Goal: Information Seeking & Learning: Learn about a topic

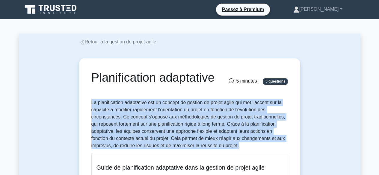
drag, startPoint x: 92, startPoint y: 103, endPoint x: 241, endPoint y: 146, distance: 154.9
click at [241, 146] on p "La planification adaptative est un concept de gestion de projet agile qui met l…" at bounding box center [189, 124] width 196 height 50
copy font "La planification adaptative est un concept de gestion de projet agile qui met l…"
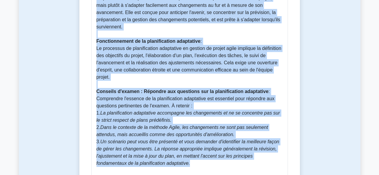
scroll to position [264, 0]
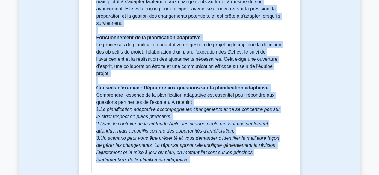
drag, startPoint x: 98, startPoint y: 22, endPoint x: 177, endPoint y: 160, distance: 159.1
click at [177, 160] on div "Guide de planification adaptative dans la gestion de projet agile La planificat…" at bounding box center [189, 31] width 196 height 283
copy div "Guide de planification adaptative dans la gestion de projet agile La planificat…"
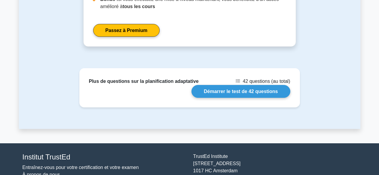
scroll to position [662, 0]
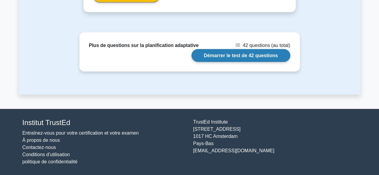
click at [268, 56] on link "Démarrer le test de 42 questions" at bounding box center [240, 55] width 98 height 13
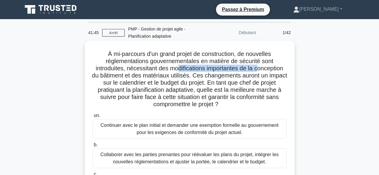
drag, startPoint x: 178, startPoint y: 68, endPoint x: 260, endPoint y: 69, distance: 82.6
click at [260, 69] on font "À mi-parcours d'un grand projet de construction, de nouvelles réglementations g…" at bounding box center [189, 79] width 195 height 57
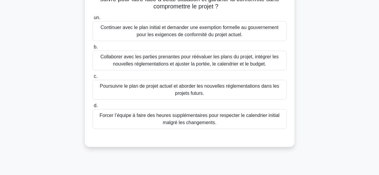
scroll to position [99, 0]
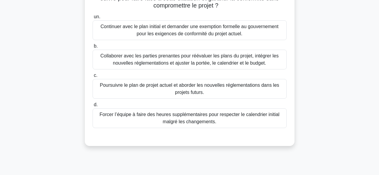
click at [249, 58] on font "Collaborer avec les parties prenantes pour réévaluer les plans du projet, intég…" at bounding box center [189, 59] width 178 height 12
click at [92, 48] on input "b. Collaborer avec les parties prenantes pour réévaluer les plans du projet, in…" at bounding box center [92, 46] width 0 height 4
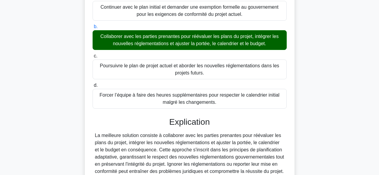
scroll to position [195, 0]
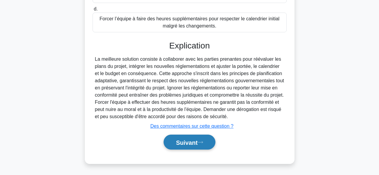
click at [194, 140] on font "Suivant" at bounding box center [187, 142] width 22 height 7
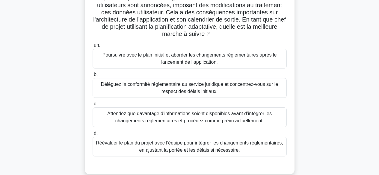
scroll to position [83, 0]
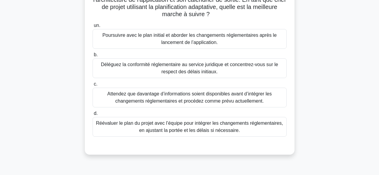
click at [236, 126] on font "Réévaluer le plan du projet avec l’équipe pour intégrer les changements régleme…" at bounding box center [189, 127] width 187 height 12
click at [92, 115] on input "d. Réévaluer le plan du projet avec l’équipe pour intégrer les changements régl…" at bounding box center [92, 114] width 0 height 4
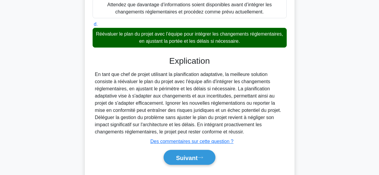
scroll to position [188, 0]
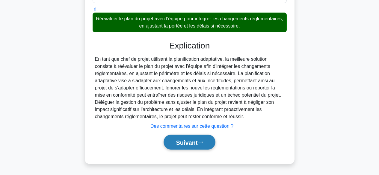
click at [180, 144] on font "Suivant" at bounding box center [187, 142] width 22 height 7
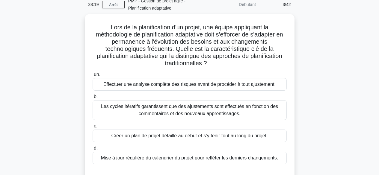
scroll to position [19, 0]
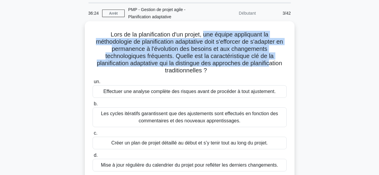
drag, startPoint x: 205, startPoint y: 36, endPoint x: 268, endPoint y: 63, distance: 68.2
click at [270, 66] on font "Lors de la planification d'un projet, une équipe appliquant la méthodologie de …" at bounding box center [189, 52] width 187 height 42
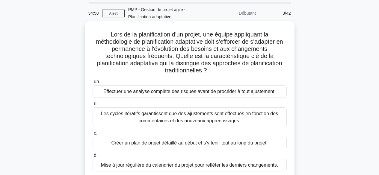
click at [236, 119] on font "Les cycles itératifs garantissent que des ajustements sont effectués en fonctio…" at bounding box center [189, 117] width 177 height 12
click at [92, 106] on input "b. Les cycles itératifs garantissent que des ajustements sont effectués en fonc…" at bounding box center [92, 104] width 0 height 4
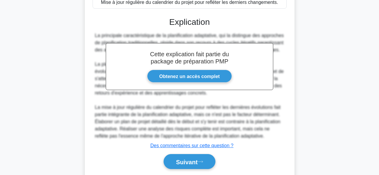
scroll to position [202, 0]
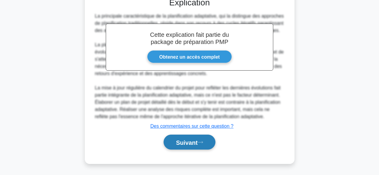
click at [196, 141] on font "Suivant" at bounding box center [187, 142] width 22 height 7
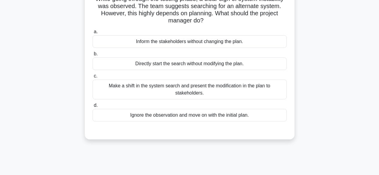
scroll to position [0, 0]
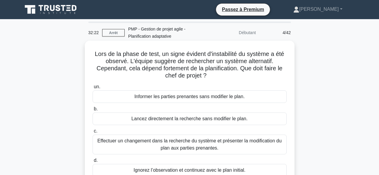
click at [238, 145] on font "Effectuer un changement dans la recherche du système et présenter la modificati…" at bounding box center [189, 144] width 189 height 14
click at [92, 133] on input "c. Effectuer un changement dans la recherche du système et présenter la modific…" at bounding box center [92, 131] width 0 height 4
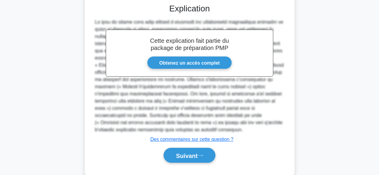
scroll to position [186, 0]
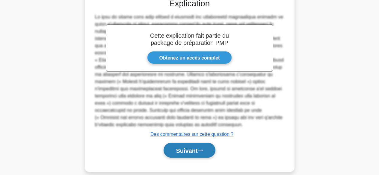
click at [195, 146] on button "Suivant" at bounding box center [188, 150] width 51 height 15
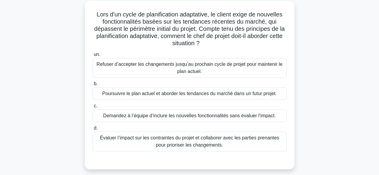
scroll to position [46, 0]
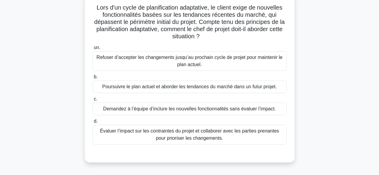
click at [203, 127] on div "Évaluer l’impact sur les contraintes du projet et collaborer avec les parties p…" at bounding box center [189, 135] width 194 height 20
click at [92, 123] on input "d. Évaluer l’impact sur les contraintes du projet et collaborer avec les partie…" at bounding box center [92, 121] width 0 height 4
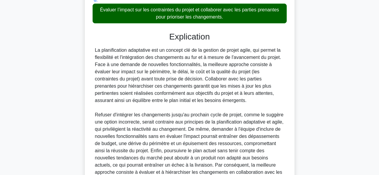
scroll to position [224, 0]
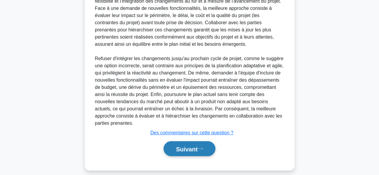
click at [196, 146] on button "Suivant" at bounding box center [188, 148] width 51 height 15
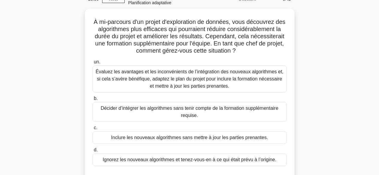
scroll to position [24, 0]
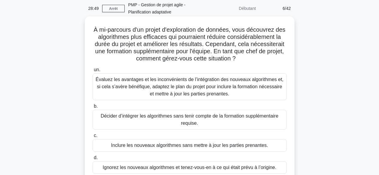
click at [265, 83] on font "Évaluez les avantages et les inconvénients de l’intégration des nouveaux algori…" at bounding box center [189, 86] width 188 height 19
click at [92, 72] on input "un. Évaluez les avantages et les inconvénients de l’intégration des nouveaux al…" at bounding box center [92, 70] width 0 height 4
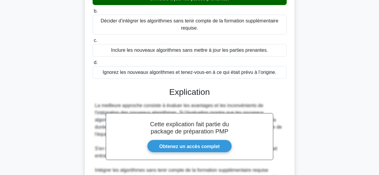
scroll to position [217, 0]
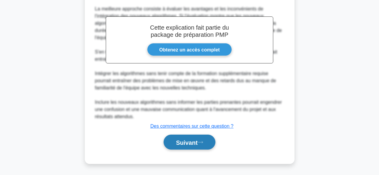
click at [203, 138] on button "Suivant" at bounding box center [188, 142] width 51 height 15
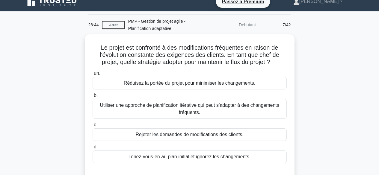
scroll to position [0, 0]
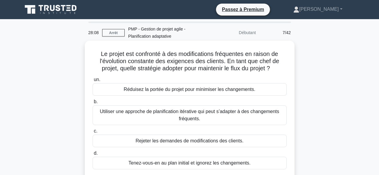
click at [270, 114] on font "Utiliser une approche de planification itérative qui peut s’adapter à des chang…" at bounding box center [189, 115] width 179 height 12
click at [92, 104] on input "b. Utiliser une approche de planification itérative qui peut s’adapter à des ch…" at bounding box center [92, 102] width 0 height 4
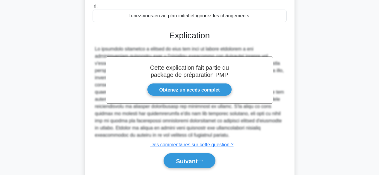
scroll to position [151, 0]
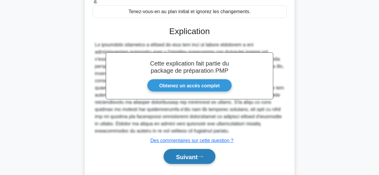
click at [201, 158] on icon at bounding box center [199, 156] width 5 height 3
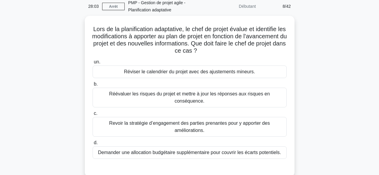
scroll to position [0, 0]
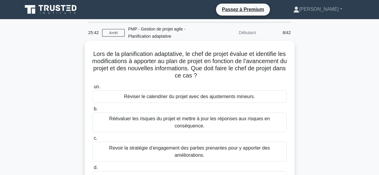
click at [221, 119] on font "Réévaluer les risques du projet et mettre à jour les réponses aux risques en co…" at bounding box center [189, 122] width 160 height 12
click at [92, 111] on input "b. Réévaluer les risques du projet et mettre à jour les réponses aux risques en…" at bounding box center [92, 109] width 0 height 4
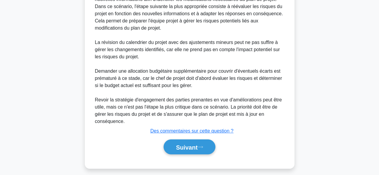
scroll to position [245, 0]
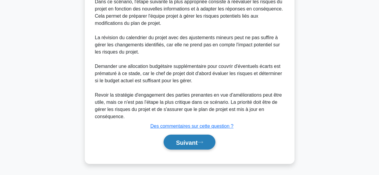
click at [191, 140] on font "Suivant" at bounding box center [187, 142] width 22 height 7
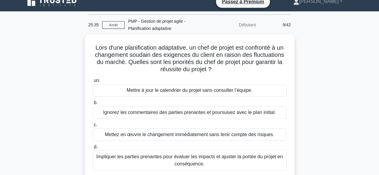
scroll to position [0, 0]
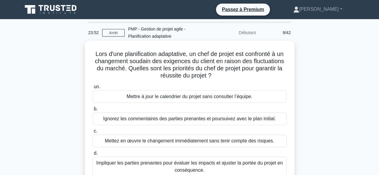
click at [222, 167] on font "Impliquer les parties prenantes pour évaluer les impacts et ajuster la portée d…" at bounding box center [189, 166] width 189 height 14
click at [92, 155] on input "d. Impliquer les parties prenantes pour évaluer les impacts et ajuster la porté…" at bounding box center [92, 153] width 0 height 4
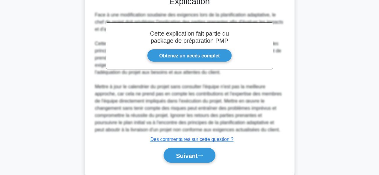
scroll to position [202, 0]
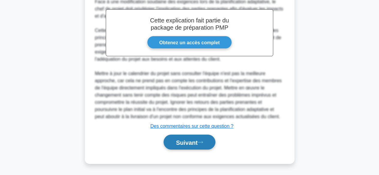
click at [197, 142] on font "Suivant" at bounding box center [187, 142] width 22 height 7
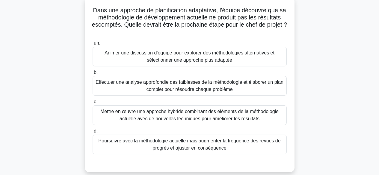
scroll to position [48, 0]
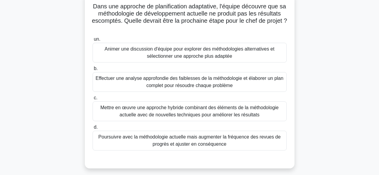
click at [262, 81] on font "Effectuer une analyse approfondie des faiblesses de la méthodologie et élaborer…" at bounding box center [189, 82] width 188 height 12
click at [92, 71] on input "b. Effectuer une analyse approfondie des faiblesses de la méthodologie et élabo…" at bounding box center [92, 69] width 0 height 4
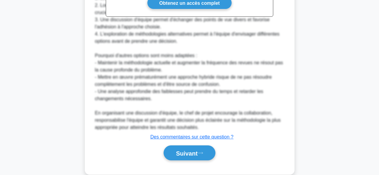
scroll to position [275, 0]
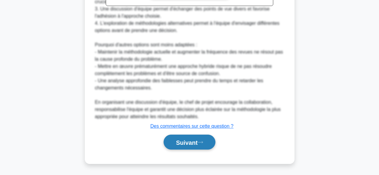
click at [202, 143] on icon at bounding box center [199, 142] width 5 height 3
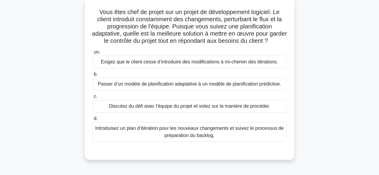
scroll to position [39, 0]
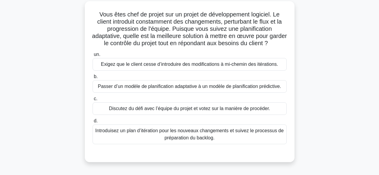
click at [240, 139] on font "Introduisez un plan d’itération pour les nouveaux changements et suivez le proc…" at bounding box center [189, 134] width 188 height 12
click at [92, 123] on input "d. Introduisez un plan d’itération pour les nouveaux changements et suivez le p…" at bounding box center [92, 121] width 0 height 4
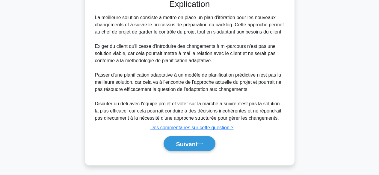
scroll to position [202, 0]
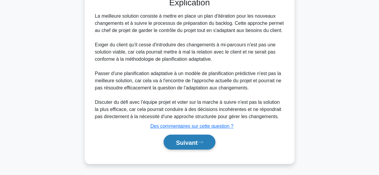
click at [194, 141] on font "Suivant" at bounding box center [187, 142] width 22 height 7
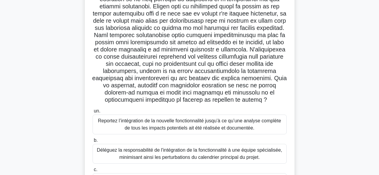
scroll to position [189, 0]
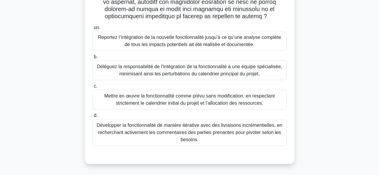
click at [241, 124] on font "Développer la fonctionnalité de manière itérative avec des livraisons incrément…" at bounding box center [190, 132] width 186 height 19
click at [92, 118] on input "d. Développer la fonctionnalité de manière itérative avec des livraisons incrém…" at bounding box center [92, 116] width 0 height 4
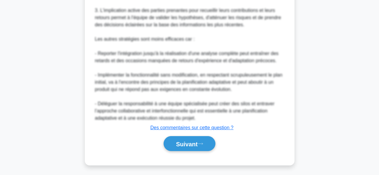
scroll to position [446, 0]
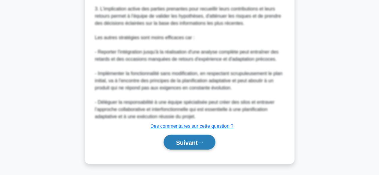
click at [193, 145] on font "Suivant" at bounding box center [187, 142] width 22 height 7
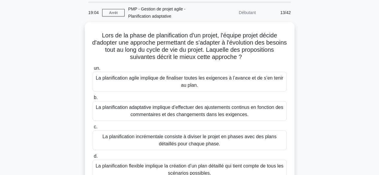
scroll to position [15, 0]
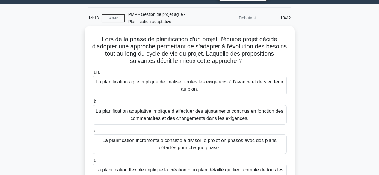
click at [240, 112] on font "La planification adaptative implique d’effectuer des ajustements continus en fo…" at bounding box center [189, 115] width 187 height 12
click at [92, 104] on input "b. La planification adaptative implique d’effectuer des ajustements continus en…" at bounding box center [92, 102] width 0 height 4
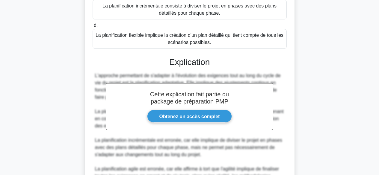
scroll to position [217, 0]
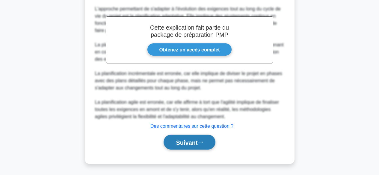
click at [197, 138] on button "Suivant" at bounding box center [188, 142] width 51 height 15
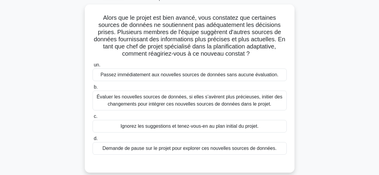
scroll to position [41, 0]
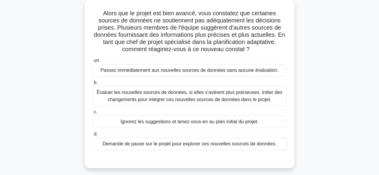
click at [246, 98] on font "Évaluer les nouvelles sources de données, si elles s’avèrent plus précieuses, i…" at bounding box center [190, 96] width 186 height 12
click at [92, 85] on input "b. Évaluer les nouvelles sources de données, si elles s’avèrent plus précieuses…" at bounding box center [92, 83] width 0 height 4
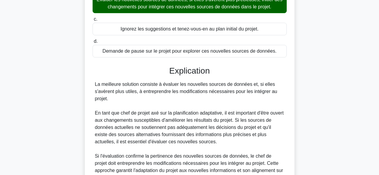
scroll to position [224, 0]
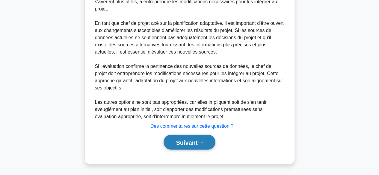
click at [191, 142] on font "Suivant" at bounding box center [187, 142] width 22 height 7
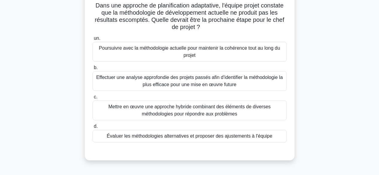
scroll to position [53, 0]
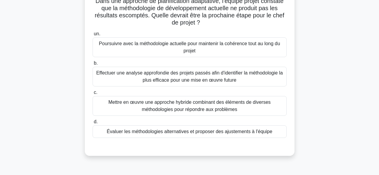
click at [195, 132] on font "Évaluer les méthodologies alternatives et proposer des ajustements à l'équipe" at bounding box center [189, 131] width 165 height 5
click at [92, 124] on input "d. Évaluer les méthodologies alternatives et proposer des ajustements à l'équipe" at bounding box center [92, 122] width 0 height 4
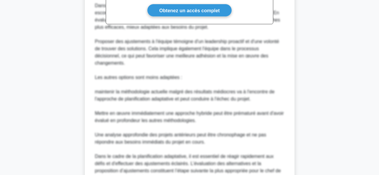
scroll to position [283, 0]
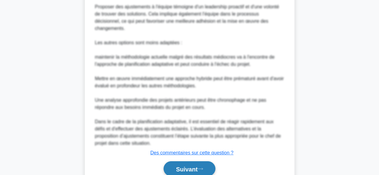
click at [196, 166] on font "Suivant" at bounding box center [187, 169] width 22 height 7
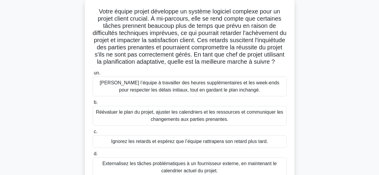
scroll to position [57, 0]
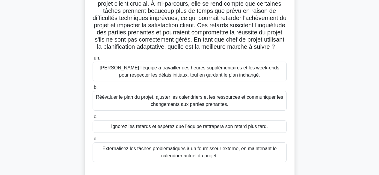
click at [250, 108] on font "Réévaluer le plan du projet, ajuster les calendriers et les ressources et commu…" at bounding box center [189, 101] width 189 height 14
click at [92, 89] on input "b. Réévaluer le plan du projet, ajuster les calendriers et les ressources et co…" at bounding box center [92, 88] width 0 height 4
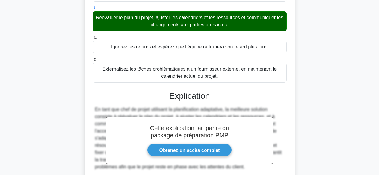
scroll to position [253, 0]
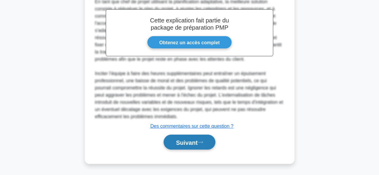
click at [183, 143] on font "Suivant" at bounding box center [187, 142] width 22 height 7
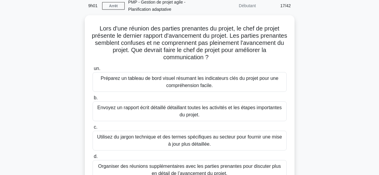
scroll to position [37, 0]
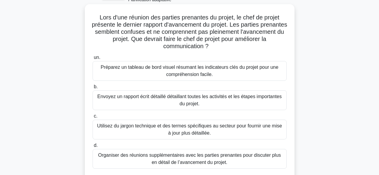
click at [241, 71] on font "Préparez un tableau de bord visuel résumant les indicateurs clés du projet pour…" at bounding box center [189, 71] width 189 height 14
click at [92, 60] on input "un. Préparez un tableau de bord visuel résumant les indicateurs clés du projet …" at bounding box center [92, 58] width 0 height 4
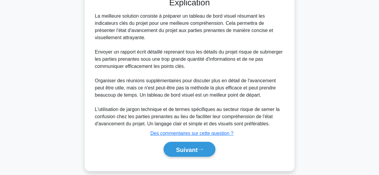
scroll to position [223, 0]
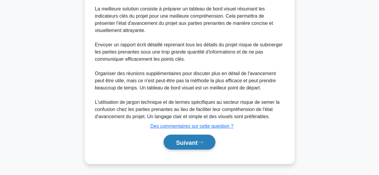
click at [202, 141] on icon at bounding box center [199, 142] width 5 height 3
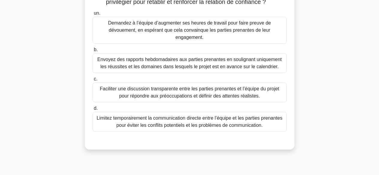
scroll to position [120, 0]
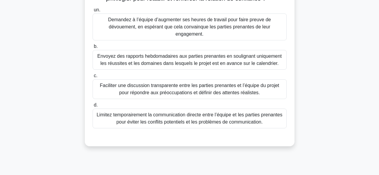
click at [259, 91] on font "Faciliter une discussion transparente entre les parties prenantes et l’équipe d…" at bounding box center [189, 89] width 179 height 12
click at [251, 89] on font "Faciliter une discussion transparente entre les parties prenantes et l’équipe d…" at bounding box center [189, 89] width 189 height 14
click at [92, 78] on input "c. Faciliter une discussion transparente entre les parties prenantes et l’équip…" at bounding box center [92, 76] width 0 height 4
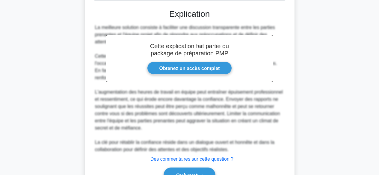
scroll to position [274, 0]
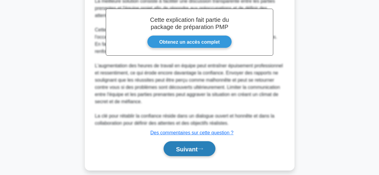
click at [196, 146] on font "Suivant" at bounding box center [187, 149] width 22 height 7
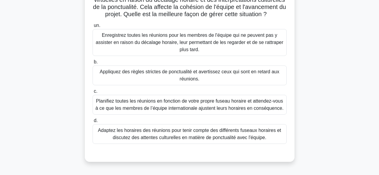
scroll to position [72, 0]
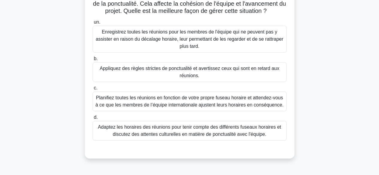
click at [208, 137] on font "Adaptez les horaires des réunions pour tenir compte des différents fuseaux hora…" at bounding box center [189, 130] width 183 height 12
click at [92, 119] on input "d. Adaptez les horaires des réunions pour tenir compte des différents fuseaux h…" at bounding box center [92, 117] width 0 height 4
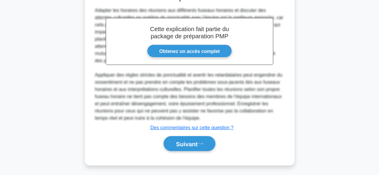
scroll to position [238, 0]
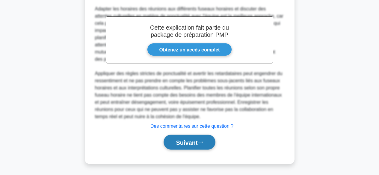
click at [187, 140] on font "Suivant" at bounding box center [187, 142] width 22 height 7
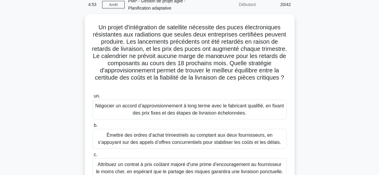
scroll to position [19, 0]
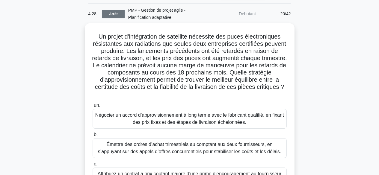
click at [111, 14] on font "Arrêt" at bounding box center [113, 14] width 9 height 4
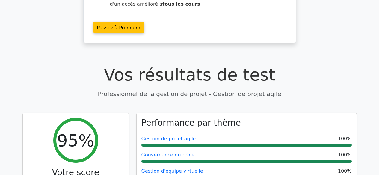
scroll to position [136, 0]
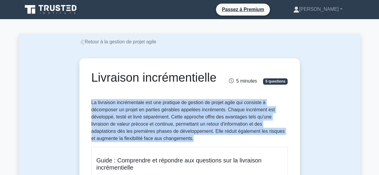
drag, startPoint x: 91, startPoint y: 103, endPoint x: 204, endPoint y: 138, distance: 118.5
click at [204, 138] on p "La livraison incrémentale est une pratique de gestion de projet agile qui consi…" at bounding box center [189, 120] width 196 height 43
copy font "La livraison incrémentale est une pratique de gestion de projet agile qui consi…"
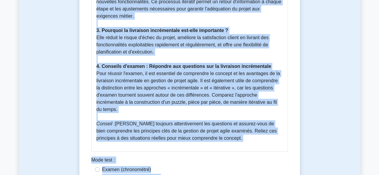
scroll to position [291, 0]
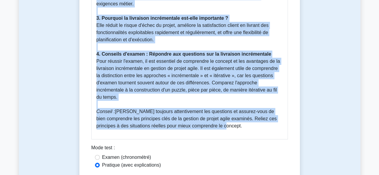
drag, startPoint x: 97, startPoint y: 30, endPoint x: 212, endPoint y: 121, distance: 147.3
copy div "Lorem : Ipsumdolor si ametcons adi elitseddo eiu te incididun utlaboreetdolo Ma…"
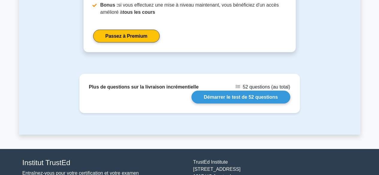
scroll to position [648, 0]
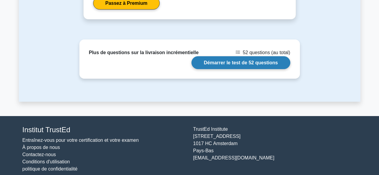
click at [262, 58] on link "Démarrer le test de 52 questions" at bounding box center [240, 62] width 98 height 13
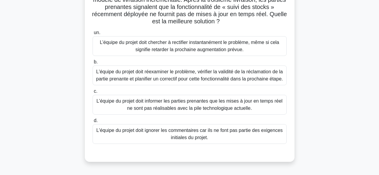
scroll to position [64, 0]
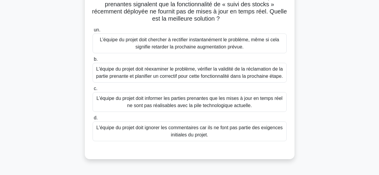
click at [248, 73] on font "L'équipe du projet doit réexaminer le problème, vérifier la validité de la récl…" at bounding box center [189, 73] width 189 height 14
click at [92, 61] on input "b. L'équipe du projet doit réexaminer le problème, vérifier la validité de la r…" at bounding box center [92, 59] width 0 height 4
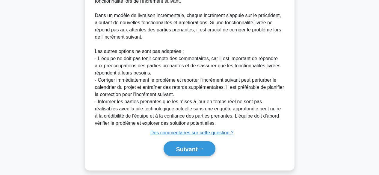
scroll to position [260, 0]
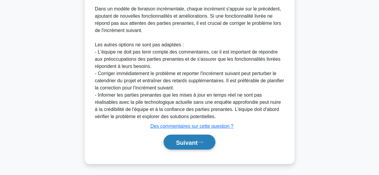
click at [188, 145] on font "Suivant" at bounding box center [187, 142] width 22 height 7
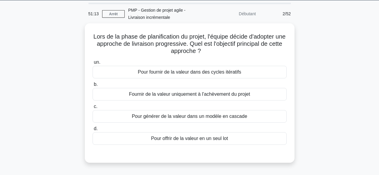
scroll to position [18, 0]
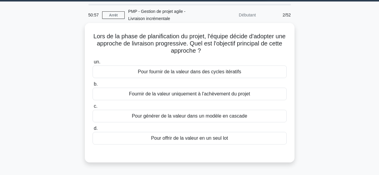
click at [244, 69] on div "Pour fournir de la valeur dans des cycles itératifs" at bounding box center [189, 72] width 194 height 13
click at [92, 64] on input "un. Pour fournir de la valeur dans des cycles itératifs" at bounding box center [92, 62] width 0 height 4
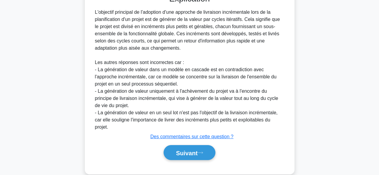
scroll to position [188, 0]
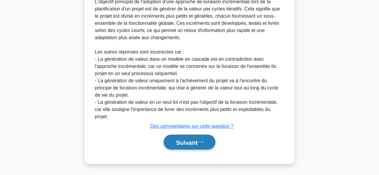
click at [197, 140] on font "Suivant" at bounding box center [187, 142] width 22 height 7
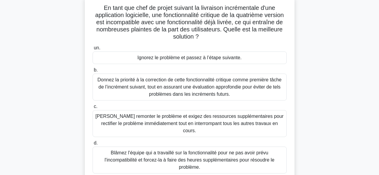
scroll to position [49, 0]
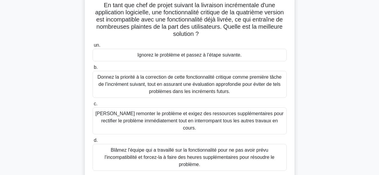
click at [205, 90] on font "Donnez la priorité à la correction de cette fonctionnalité critique comme premi…" at bounding box center [189, 84] width 184 height 19
click at [92, 69] on input "b. Donnez la priorité à la correction de cette fonctionnalité critique comme pr…" at bounding box center [92, 68] width 0 height 4
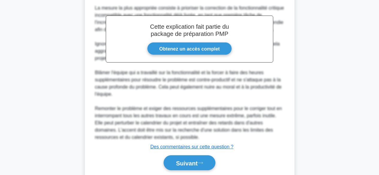
scroll to position [253, 0]
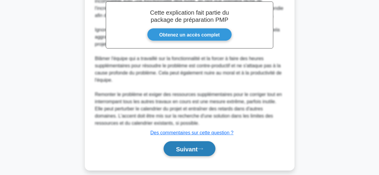
click at [203, 147] on icon at bounding box center [199, 148] width 5 height 3
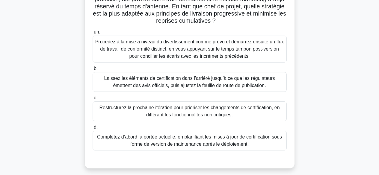
scroll to position [100, 0]
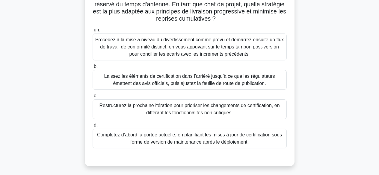
click at [240, 108] on font "Restructurez la prochaine itération pour prioriser les changements de certifica…" at bounding box center [189, 109] width 180 height 12
click at [92, 98] on input "c. Restructurez la prochaine itération pour prioriser les changements de certif…" at bounding box center [92, 96] width 0 height 4
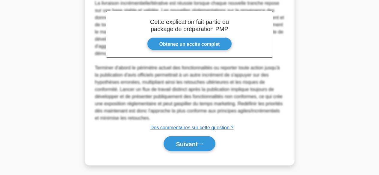
scroll to position [274, 0]
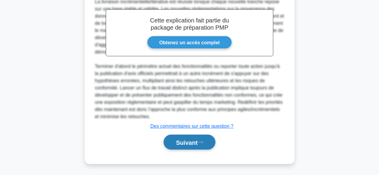
click at [187, 141] on font "Suivant" at bounding box center [187, 142] width 22 height 7
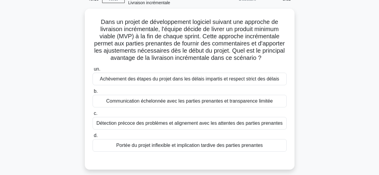
scroll to position [16, 0]
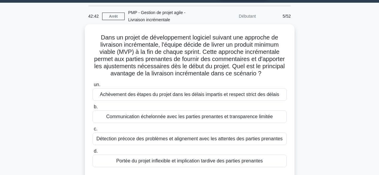
click at [168, 139] on font "Détection précoce des problèmes et alignement avec les attentes des parties pre…" at bounding box center [189, 138] width 186 height 5
click at [92, 131] on input "c. Détection précoce des problèmes et alignement avec les attentes des parties …" at bounding box center [92, 129] width 0 height 4
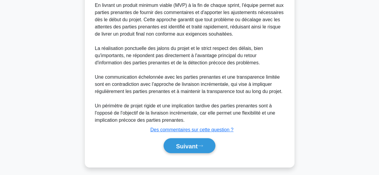
scroll to position [238, 0]
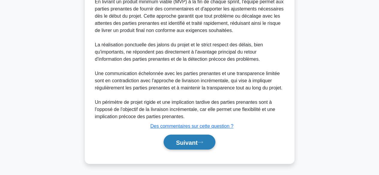
click at [191, 141] on font "Suivant" at bounding box center [187, 142] width 22 height 7
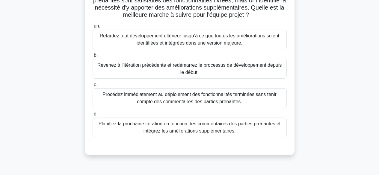
scroll to position [77, 0]
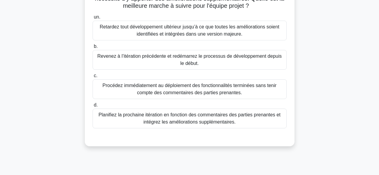
click at [238, 121] on font "Planifiez la prochaine itération en fonction des commentaires des parties prena…" at bounding box center [189, 118] width 189 height 14
click at [92, 107] on input "d. Planifiez la prochaine itération en fonction des commentaires des parties pr…" at bounding box center [92, 105] width 0 height 4
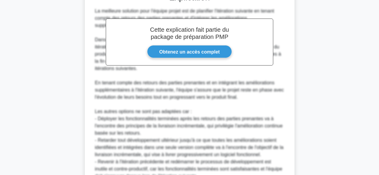
scroll to position [274, 0]
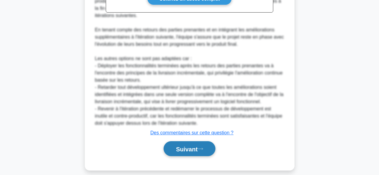
click at [195, 146] on font "Suivant" at bounding box center [187, 149] width 22 height 7
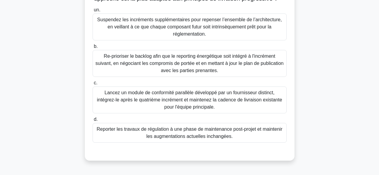
scroll to position [107, 0]
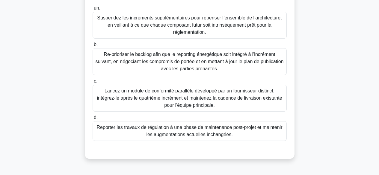
click at [230, 72] on font "Re-prioriser le backlog afin que le reporting énergétique soit intégré à l'incr…" at bounding box center [189, 62] width 189 height 22
click at [92, 47] on input "b. Re-prioriser le backlog afin que le reporting énergétique soit intégré à l'i…" at bounding box center [92, 45] width 0 height 4
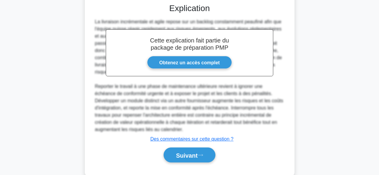
scroll to position [274, 0]
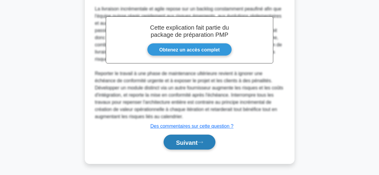
click at [192, 143] on font "Suivant" at bounding box center [187, 142] width 22 height 7
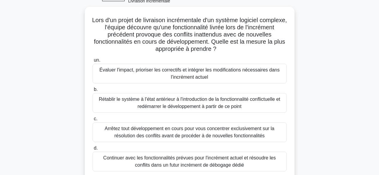
scroll to position [32, 0]
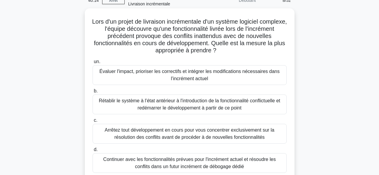
click at [251, 76] on font "Évaluer l'impact, prioriser les correctifs et intégrer les modifications nécess…" at bounding box center [189, 75] width 189 height 14
click at [92, 64] on input "un. Évaluer l'impact, prioriser les correctifs et intégrer les modifications né…" at bounding box center [92, 62] width 0 height 4
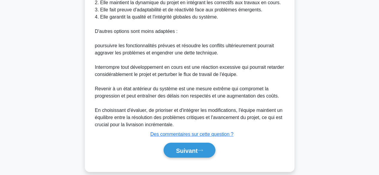
scroll to position [288, 0]
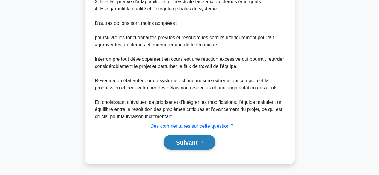
click at [196, 143] on font "Suivant" at bounding box center [187, 142] width 22 height 7
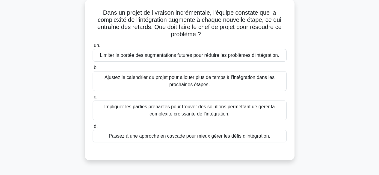
scroll to position [44, 0]
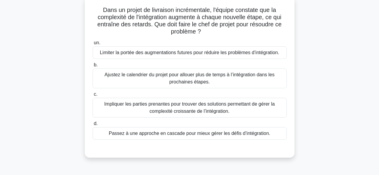
click at [247, 114] on font "Impliquer les parties prenantes pour trouver des solutions permettant de gérer …" at bounding box center [189, 108] width 189 height 14
click at [92, 96] on input "c. Impliquer les parties prenantes pour trouver des solutions permettant de gér…" at bounding box center [92, 94] width 0 height 4
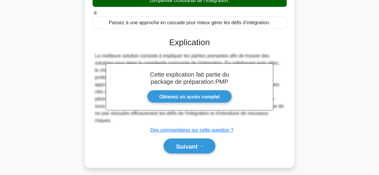
scroll to position [159, 0]
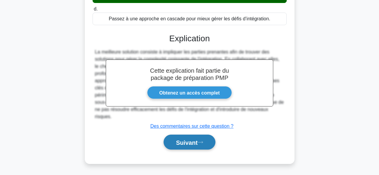
click at [195, 140] on font "Suivant" at bounding box center [187, 142] width 22 height 7
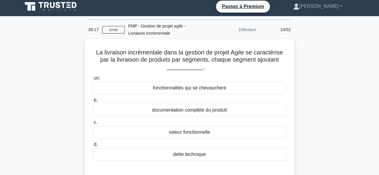
scroll to position [0, 0]
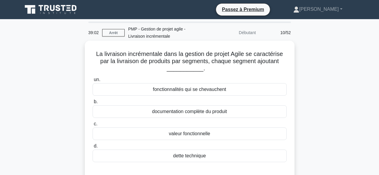
click at [217, 133] on div "valeur fonctionnelle" at bounding box center [189, 133] width 194 height 13
click at [92, 126] on input "c. valeur fonctionnelle" at bounding box center [92, 124] width 0 height 4
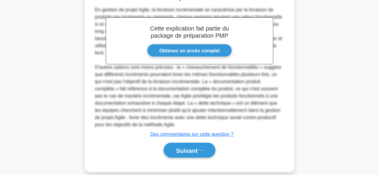
scroll to position [187, 0]
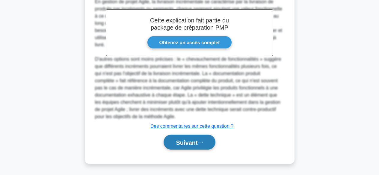
click at [196, 144] on font "Suivant" at bounding box center [187, 142] width 22 height 7
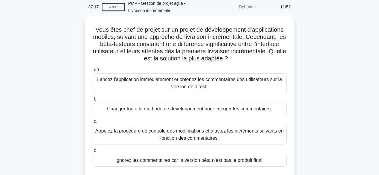
scroll to position [57, 0]
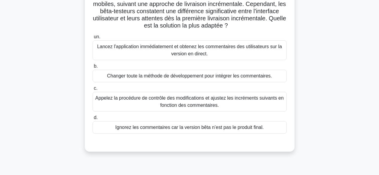
click at [234, 102] on font "Appelez la procédure de contrôle des modifications et ajustez les incréments su…" at bounding box center [189, 102] width 189 height 14
click at [92, 90] on input "c. Appelez la procédure de contrôle des modifications et ajustez les incréments…" at bounding box center [92, 88] width 0 height 4
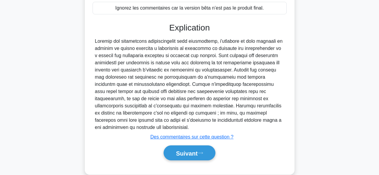
scroll to position [188, 0]
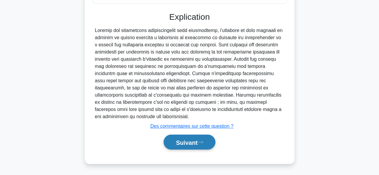
click at [196, 145] on font "Suivant" at bounding box center [187, 142] width 22 height 7
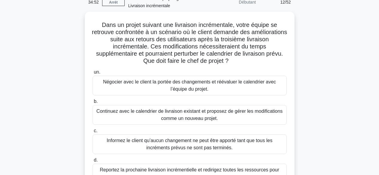
scroll to position [22, 0]
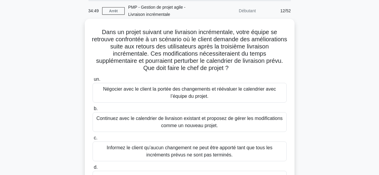
click at [224, 92] on font "Négocier avec le client la portée des changements et réévaluer le calendrier av…" at bounding box center [189, 92] width 173 height 12
click at [92, 81] on input "un. Négocier avec le client la portée des changements et réévaluer le calendrie…" at bounding box center [92, 79] width 0 height 4
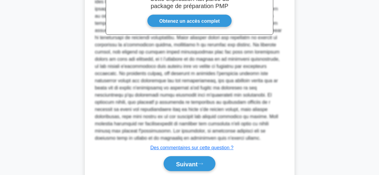
scroll to position [274, 0]
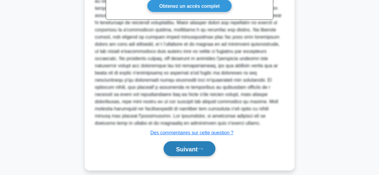
click at [203, 147] on icon at bounding box center [199, 148] width 5 height 3
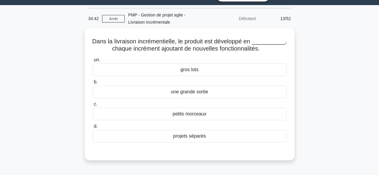
scroll to position [9, 0]
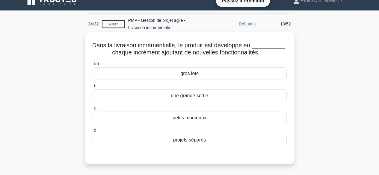
click at [222, 119] on div "petits morceaux" at bounding box center [189, 118] width 194 height 13
click at [92, 110] on input "c. petits morceaux" at bounding box center [92, 108] width 0 height 4
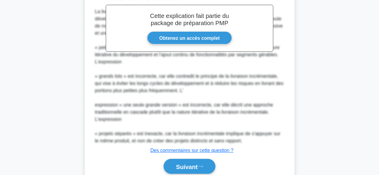
scroll to position [209, 0]
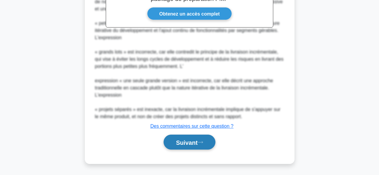
click at [187, 139] on font "Suivant" at bounding box center [187, 142] width 22 height 7
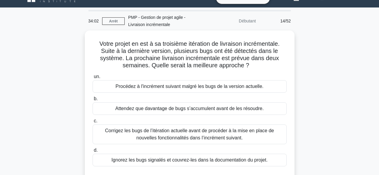
scroll to position [13, 0]
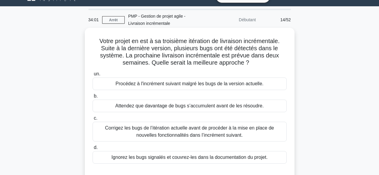
click at [257, 127] on font "Corrigez les bugs de l’itération actuelle avant de procéder à la mise en place …" at bounding box center [189, 131] width 169 height 12
click at [92, 120] on input "c. Corrigez les bugs de l’itération actuelle avant de procéder à la mise en pla…" at bounding box center [92, 118] width 0 height 4
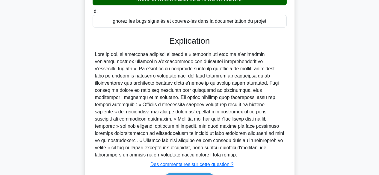
scroll to position [188, 0]
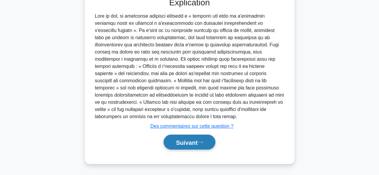
click at [194, 142] on font "Suivant" at bounding box center [187, 142] width 22 height 7
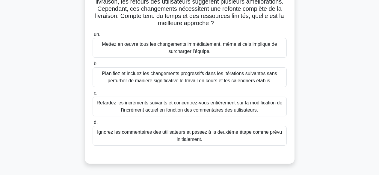
scroll to position [69, 0]
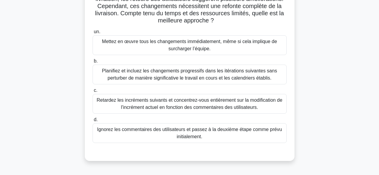
click at [253, 73] on font "Planifiez et incluez les changements progressifs dans les itérations suivantes …" at bounding box center [189, 74] width 175 height 12
click at [92, 63] on input "b. Planifiez et incluez les changements progressifs dans les itérations suivant…" at bounding box center [92, 61] width 0 height 4
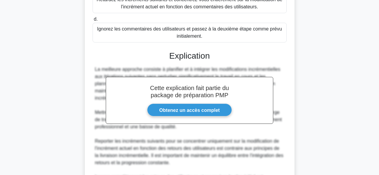
scroll to position [245, 0]
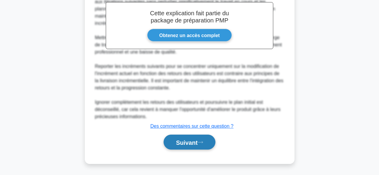
click at [197, 142] on font "Suivant" at bounding box center [187, 142] width 22 height 7
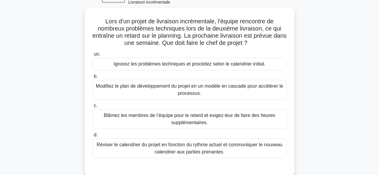
scroll to position [19, 0]
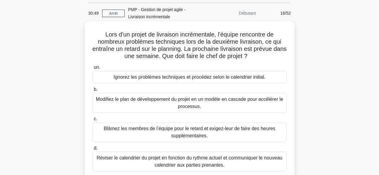
click at [174, 161] on font "Réviser le calendrier du projet en fonction du rythme actuel et communiquer le …" at bounding box center [190, 161] width 186 height 12
click at [92, 150] on input "d. Réviser le calendrier du projet en fonction du rythme actuel et communiquer …" at bounding box center [92, 148] width 0 height 4
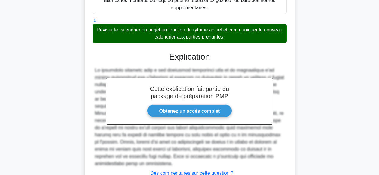
scroll to position [195, 0]
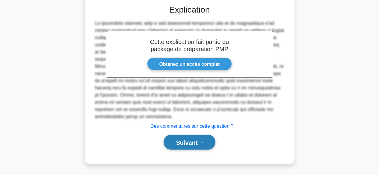
click at [202, 139] on button "Suivant" at bounding box center [188, 142] width 51 height 15
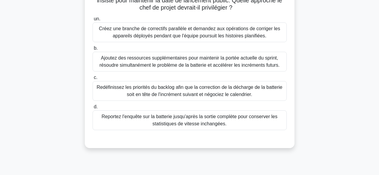
scroll to position [99, 0]
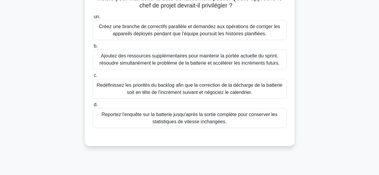
click at [257, 95] on font "Redéfinissez les priorités du backlog afin que la correction de la décharge de …" at bounding box center [189, 89] width 189 height 14
click at [92, 77] on input "c. Redéfinissez les priorités du backlog afin que la correction de la décharge …" at bounding box center [92, 76] width 0 height 4
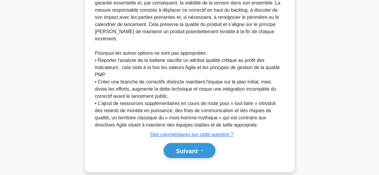
scroll to position [274, 0]
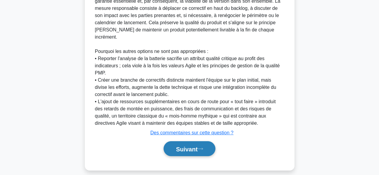
click at [197, 146] on font "Suivant" at bounding box center [187, 149] width 22 height 7
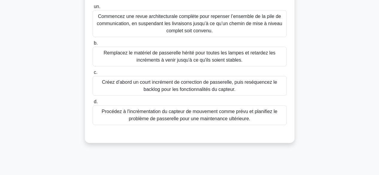
scroll to position [118, 0]
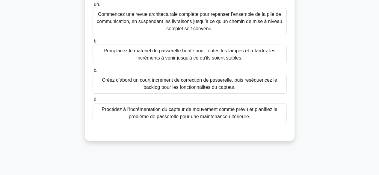
click at [219, 86] on font "Créez d'abord un court incrément de correction de passerelle, puis reséquencez …" at bounding box center [189, 83] width 175 height 12
click at [92, 72] on input "c. Créez d'abord un court incrément de correction de passerelle, puis reséquenc…" at bounding box center [92, 71] width 0 height 4
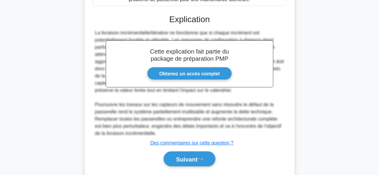
scroll to position [253, 0]
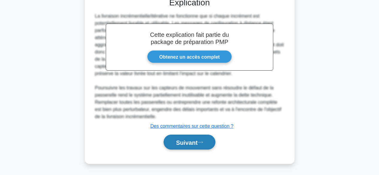
click at [182, 140] on font "Suivant" at bounding box center [187, 142] width 22 height 7
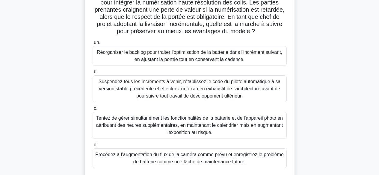
scroll to position [84, 0]
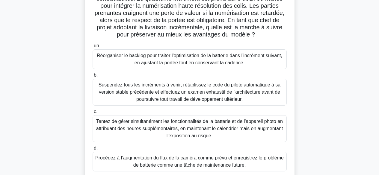
click at [268, 58] on font "Réorganiser le backlog pour traiter l'optimisation de la batterie dans l'incrém…" at bounding box center [189, 59] width 185 height 12
click at [92, 48] on input "un. Réorganiser le backlog pour traiter l'optimisation de la batterie dans l'in…" at bounding box center [92, 46] width 0 height 4
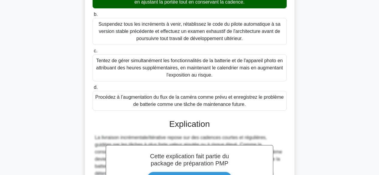
scroll to position [288, 0]
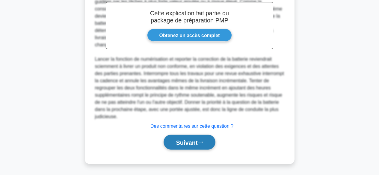
click at [176, 142] on font "Suivant" at bounding box center [187, 142] width 22 height 7
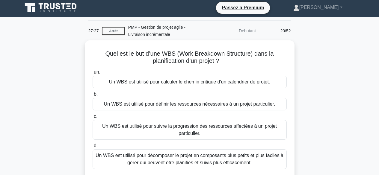
scroll to position [0, 0]
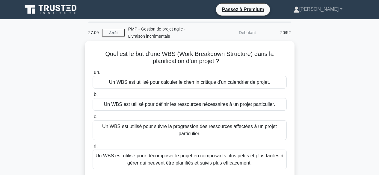
click at [268, 159] on font "Un WBS est utilisé pour décomposer le projet en composants plus petits et plus …" at bounding box center [189, 159] width 188 height 12
click at [92, 148] on input "d. Un WBS est utilisé pour décomposer le projet en composants plus petits et pl…" at bounding box center [92, 146] width 0 height 4
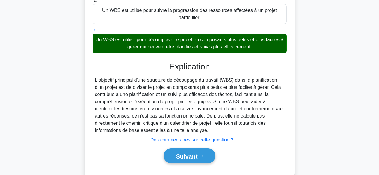
scroll to position [148, 0]
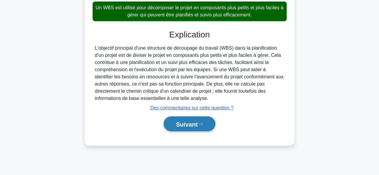
click at [200, 125] on icon at bounding box center [199, 123] width 5 height 3
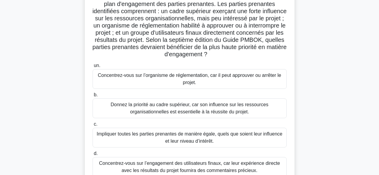
scroll to position [60, 0]
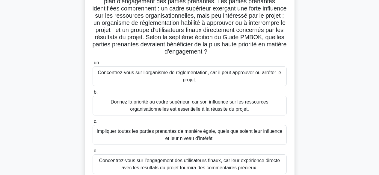
click at [263, 80] on font "Concentrez-vous sur l’organisme de réglementation, car il peut approuver ou arr…" at bounding box center [189, 76] width 189 height 14
click at [92, 65] on input "un. Concentrez-vous sur l’organisme de réglementation, car il peut approuver ou…" at bounding box center [92, 63] width 0 height 4
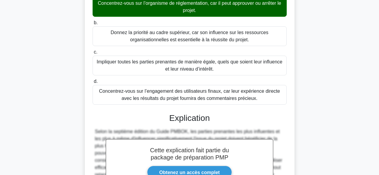
scroll to position [209, 0]
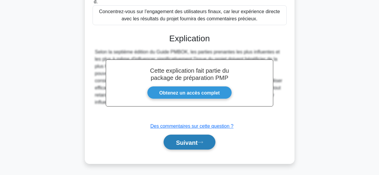
click at [208, 138] on button "Suivant" at bounding box center [188, 142] width 51 height 15
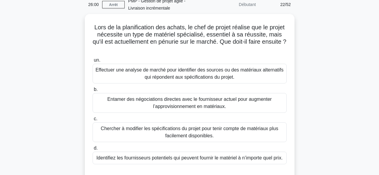
scroll to position [13, 0]
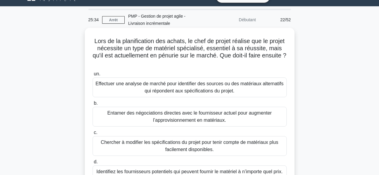
click at [257, 89] on font "Effectuer une analyse de marché pour identifier des sources ou des matériaux al…" at bounding box center [189, 87] width 189 height 14
click at [92, 76] on input "un. Effectuer une analyse de marché pour identifier des sources ou des matériau…" at bounding box center [92, 74] width 0 height 4
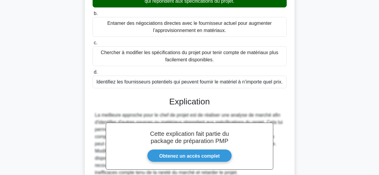
scroll to position [166, 0]
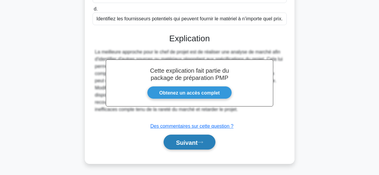
click at [192, 142] on font "Suivant" at bounding box center [187, 142] width 22 height 7
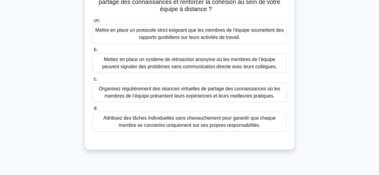
scroll to position [83, 0]
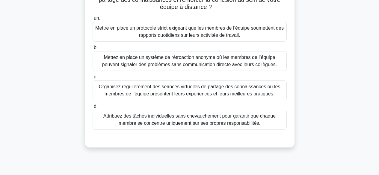
click at [260, 94] on font "Organisez régulièrement des séances virtuelles de partage des connaissances où …" at bounding box center [189, 90] width 181 height 12
click at [92, 79] on input "c. Organisez régulièrement des séances virtuelles de partage des connaissances …" at bounding box center [92, 77] width 0 height 4
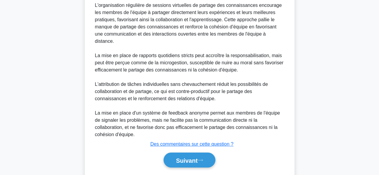
scroll to position [245, 0]
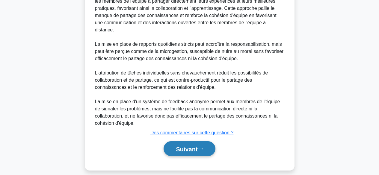
click at [194, 146] on button "Suivant" at bounding box center [188, 148] width 51 height 15
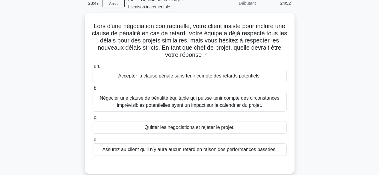
scroll to position [38, 0]
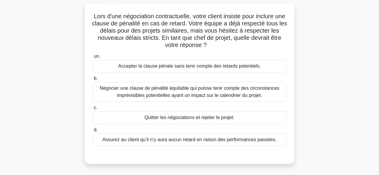
click at [244, 93] on font "Négocier une clause de pénalité équitable qui puisse tenir compte des circonsta…" at bounding box center [189, 92] width 179 height 12
click at [92, 80] on input "b. Négocier une clause de pénalité équitable qui puisse tenir compte des circon…" at bounding box center [92, 79] width 0 height 4
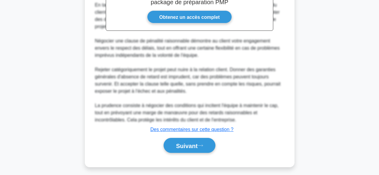
scroll to position [238, 0]
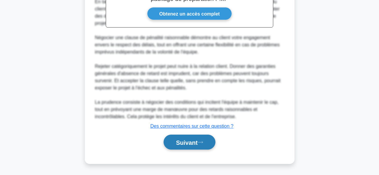
click at [193, 142] on font "Suivant" at bounding box center [187, 142] width 22 height 7
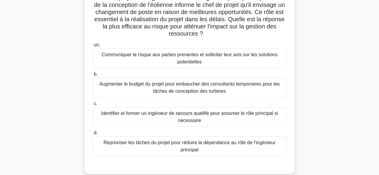
scroll to position [59, 0]
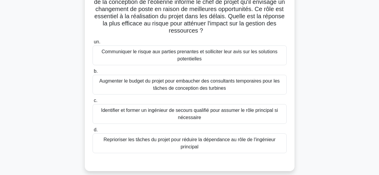
click at [218, 142] on font "Reprioriser les tâches du projet pour réduire la dépendance au rôle de l'ingéni…" at bounding box center [189, 143] width 172 height 12
click at [92, 132] on input "d. Reprioriser les tâches du projet pour réduire la dépendance au rôle de l'ing…" at bounding box center [92, 130] width 0 height 4
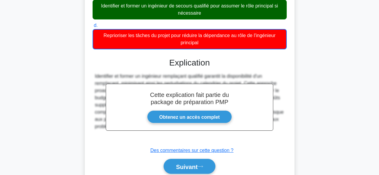
scroll to position [166, 0]
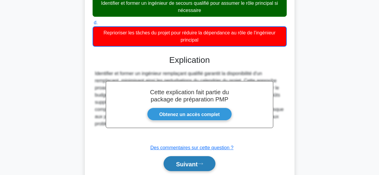
click at [183, 162] on font "Suivant" at bounding box center [187, 164] width 22 height 7
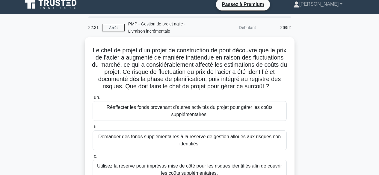
scroll to position [1, 0]
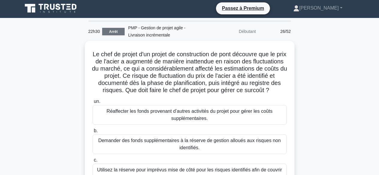
click at [115, 32] on font "Arrêt" at bounding box center [113, 32] width 9 height 4
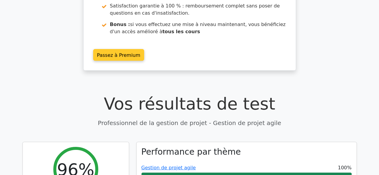
scroll to position [111, 0]
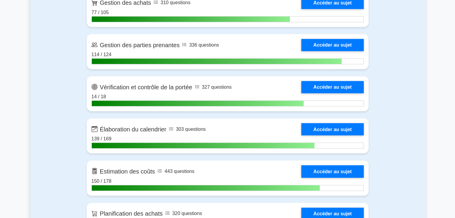
scroll to position [825, 0]
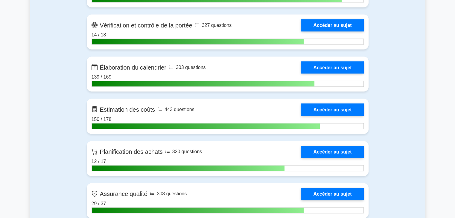
scroll to position [871, 0]
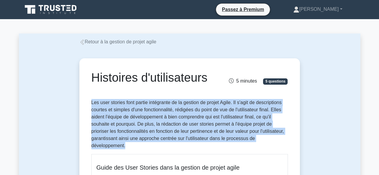
drag, startPoint x: 91, startPoint y: 102, endPoint x: 132, endPoint y: 144, distance: 59.5
copy font "Les user stories font partie intégrante de la gestion de projet Agile. Il s'agi…"
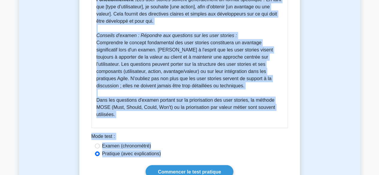
scroll to position [272, 0]
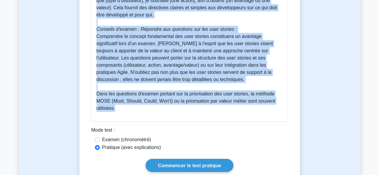
drag, startPoint x: 98, startPoint y: 66, endPoint x: 195, endPoint y: 113, distance: 108.3
click at [195, 113] on div "Guide des User Stories dans la gestion de projet agile Les user stories jouent …" at bounding box center [189, 2] width 196 height 240
copy div "Guide des User Stories dans la gestion de projet agile Les user stories jouent …"
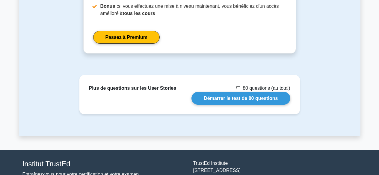
scroll to position [604, 0]
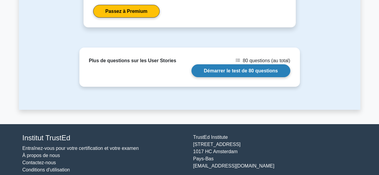
click at [251, 70] on link "Démarrer le test de 80 questions" at bounding box center [240, 70] width 98 height 13
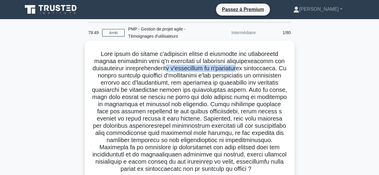
drag, startPoint x: 189, startPoint y: 69, endPoint x: 237, endPoint y: 74, distance: 48.7
click at [267, 69] on font at bounding box center [189, 111] width 195 height 121
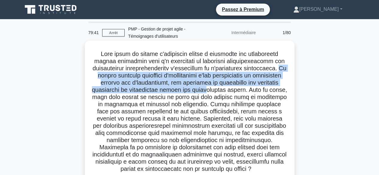
drag, startPoint x: 139, startPoint y: 75, endPoint x: 265, endPoint y: 92, distance: 127.1
click at [265, 92] on font at bounding box center [189, 111] width 195 height 121
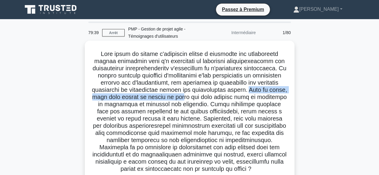
drag, startPoint x: 119, startPoint y: 98, endPoint x: 252, endPoint y: 98, distance: 132.9
click at [252, 98] on font at bounding box center [189, 111] width 195 height 121
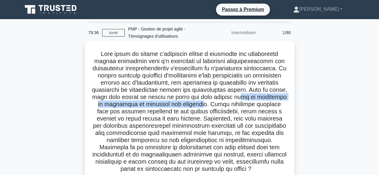
drag, startPoint x: 122, startPoint y: 105, endPoint x: 260, endPoint y: 106, distance: 137.9
click at [260, 106] on font at bounding box center [189, 111] width 195 height 121
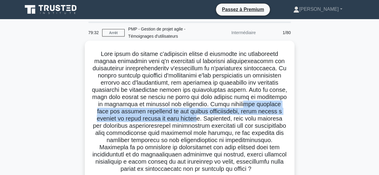
drag, startPoint x: 111, startPoint y: 115, endPoint x: 246, endPoint y: 116, distance: 135.3
click at [246, 116] on font at bounding box center [189, 111] width 195 height 121
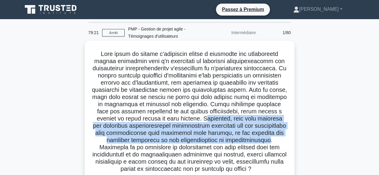
drag, startPoint x: 254, startPoint y: 118, endPoint x: 133, endPoint y: 149, distance: 125.4
click at [133, 149] on font at bounding box center [189, 111] width 195 height 121
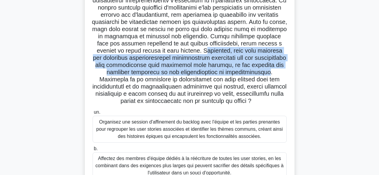
scroll to position [71, 0]
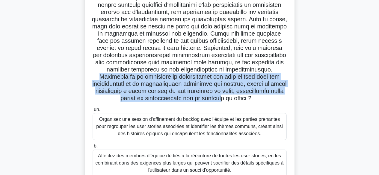
drag, startPoint x: 137, startPoint y: 75, endPoint x: 239, endPoint y: 97, distance: 104.3
click at [239, 97] on font at bounding box center [189, 40] width 195 height 121
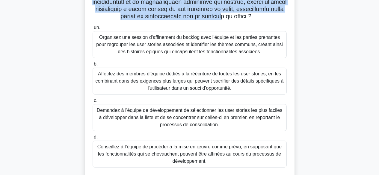
scroll to position [156, 0]
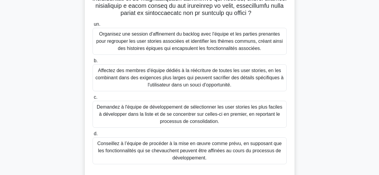
click at [260, 48] on font "Organisez une session d'affinement du backlog avec l'équipe et les parties pren…" at bounding box center [189, 42] width 189 height 22
click at [92, 26] on input "un. Organisez une session d'affinement du backlog avec l'équipe et les parties …" at bounding box center [92, 24] width 0 height 4
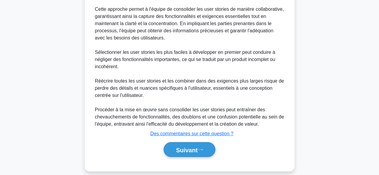
scroll to position [382, 0]
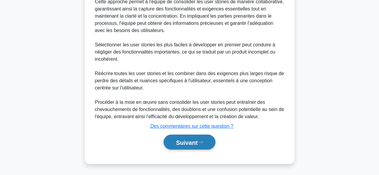
click at [197, 144] on font "Suivant" at bounding box center [187, 142] width 22 height 7
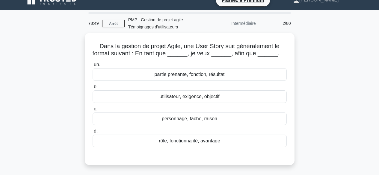
scroll to position [0, 0]
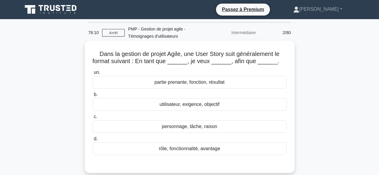
click at [214, 149] on font "rôle, fonctionnalité, avantage" at bounding box center [189, 148] width 61 height 5
click at [92, 141] on input "d. rôle, fonctionnalité, avantage" at bounding box center [92, 139] width 0 height 4
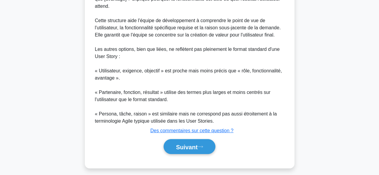
scroll to position [231, 0]
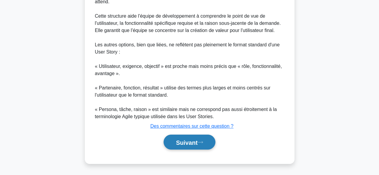
click at [197, 141] on font "Suivant" at bounding box center [187, 142] width 22 height 7
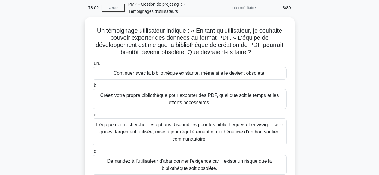
scroll to position [21, 0]
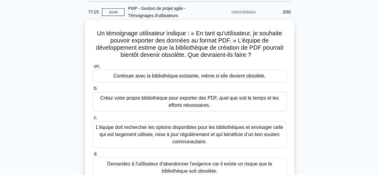
click at [202, 134] on font "L’équipe doit rechercher les options disponibles pour les bibliothèques et envi…" at bounding box center [189, 134] width 187 height 19
click at [92, 120] on input "c. L’équipe doit rechercher les options disponibles pour les bibliothèques et e…" at bounding box center [92, 118] width 0 height 4
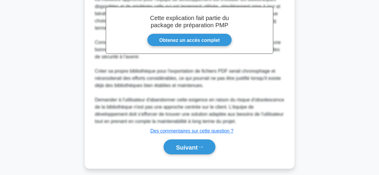
scroll to position [231, 0]
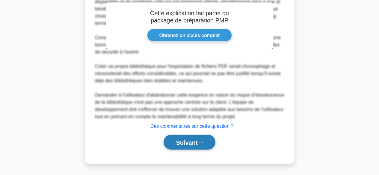
click at [197, 143] on font "Suivant" at bounding box center [187, 142] width 22 height 7
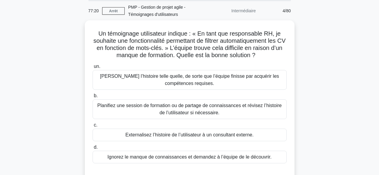
scroll to position [0, 0]
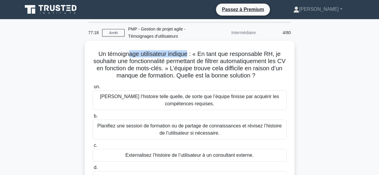
drag, startPoint x: 130, startPoint y: 55, endPoint x: 189, endPoint y: 52, distance: 59.3
click at [189, 51] on font "Un témoignage utilisateur indique : « En tant que responsable RH, je souhaite u…" at bounding box center [189, 65] width 192 height 28
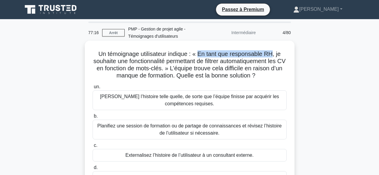
drag, startPoint x: 201, startPoint y: 53, endPoint x: 275, endPoint y: 54, distance: 73.9
click at [275, 54] on font "Un témoignage utilisateur indique : « En tant que responsable RH, je souhaite u…" at bounding box center [189, 65] width 192 height 28
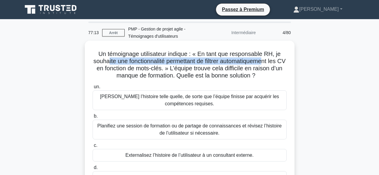
drag, startPoint x: 109, startPoint y: 61, endPoint x: 269, endPoint y: 64, distance: 160.1
click at [269, 64] on font "Un témoignage utilisateur indique : « En tant que responsable RH, je souhaite u…" at bounding box center [189, 65] width 192 height 28
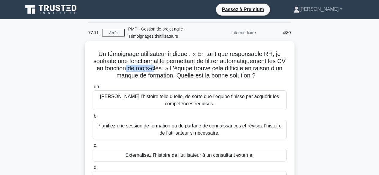
drag, startPoint x: 136, startPoint y: 69, endPoint x: 164, endPoint y: 69, distance: 28.7
click at [164, 69] on font "Un témoignage utilisateur indique : « En tant que responsable RH, je souhaite u…" at bounding box center [189, 65] width 192 height 28
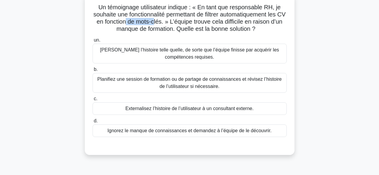
scroll to position [49, 0]
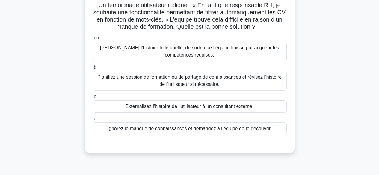
click at [228, 80] on font "Planifiez une session de formation ou de partage de connaissances et révisez l’…" at bounding box center [189, 81] width 184 height 12
click at [92, 69] on input "b. Planifiez une session de formation ou de partage de connaissances et révisez…" at bounding box center [92, 68] width 0 height 4
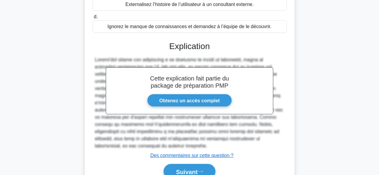
scroll to position [181, 0]
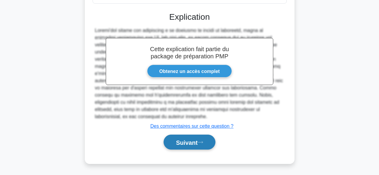
click at [192, 139] on font "Suivant" at bounding box center [187, 142] width 22 height 7
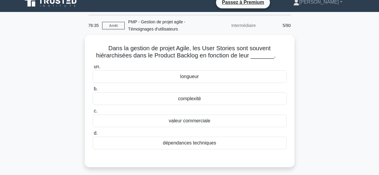
scroll to position [0, 0]
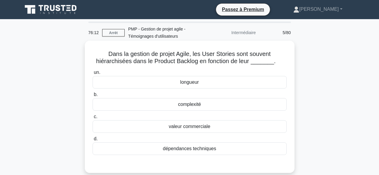
click at [204, 104] on div "complexité" at bounding box center [189, 104] width 194 height 13
click at [92, 97] on input "b. complexité" at bounding box center [92, 95] width 0 height 4
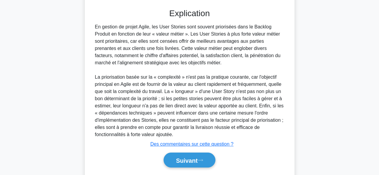
scroll to position [174, 0]
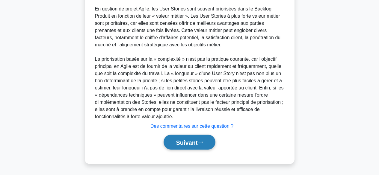
click at [197, 141] on font "Suivant" at bounding box center [187, 142] width 22 height 7
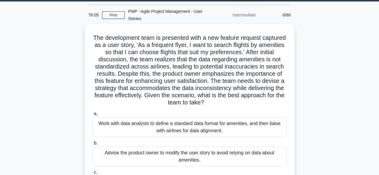
scroll to position [8, 0]
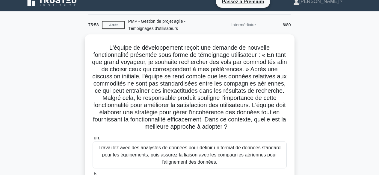
click at [344, 91] on div "L'équipe de développement reçoit une demande de nouvelle fonctionnalité présent…" at bounding box center [189, 157] width 341 height 247
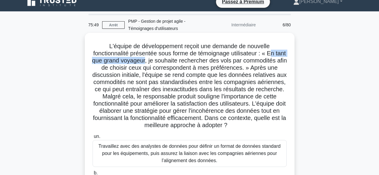
drag, startPoint x: 278, startPoint y: 52, endPoint x: 179, endPoint y: 63, distance: 99.7
click at [176, 63] on font "L'équipe de développement reçoit une demande de nouvelle fonctionnalité présent…" at bounding box center [189, 86] width 194 height 86
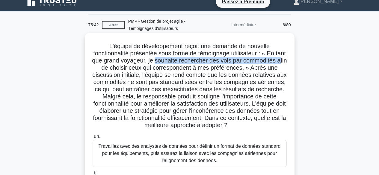
drag, startPoint x: 184, startPoint y: 60, endPoint x: 148, endPoint y: 65, distance: 36.4
click at [148, 65] on font "L'équipe de développement reçoit une demande de nouvelle fonctionnalité présent…" at bounding box center [189, 86] width 194 height 86
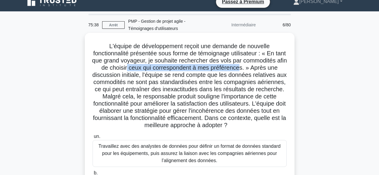
drag, startPoint x: 184, startPoint y: 65, endPoint x: 127, endPoint y: 78, distance: 59.1
click at [127, 78] on font "L'équipe de développement reçoit une demande de nouvelle fonctionnalité présent…" at bounding box center [189, 86] width 194 height 86
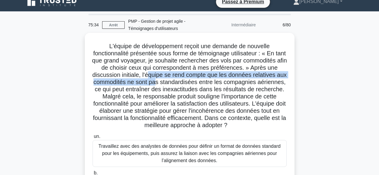
drag, startPoint x: 223, startPoint y: 77, endPoint x: 242, endPoint y: 86, distance: 21.0
click at [242, 86] on font "L'équipe de développement reçoit une demande de nouvelle fonctionnalité présent…" at bounding box center [189, 86] width 194 height 86
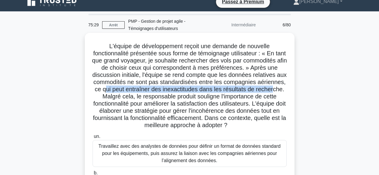
drag, startPoint x: 192, startPoint y: 90, endPoint x: 172, endPoint y: 97, distance: 21.3
click at [172, 97] on font "L'équipe de développement reçoit une demande de nouvelle fonctionnalité présent…" at bounding box center [189, 86] width 194 height 86
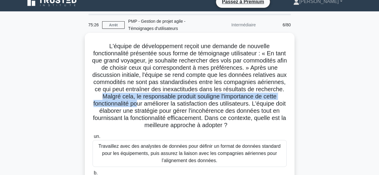
drag, startPoint x: 193, startPoint y: 97, endPoint x: 226, endPoint y: 104, distance: 33.0
click at [234, 104] on font "L'équipe de développement reçoit une demande de nouvelle fonctionnalité présent…" at bounding box center [189, 86] width 194 height 86
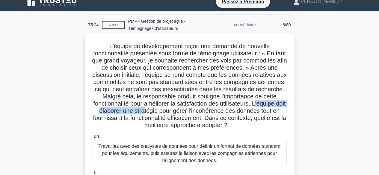
drag, startPoint x: 173, startPoint y: 109, endPoint x: 253, endPoint y: 111, distance: 79.6
click at [253, 111] on font "L'équipe de développement reçoit une demande de nouvelle fonctionnalité présent…" at bounding box center [189, 86] width 194 height 86
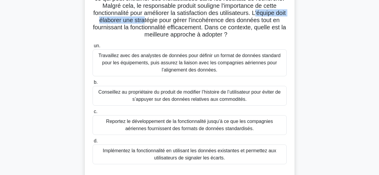
scroll to position [99, 0]
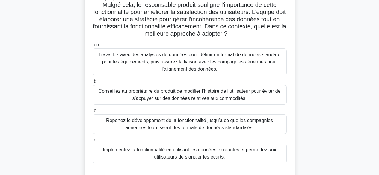
click at [254, 161] on font "Implémentez la fonctionnalité en utilisant les données existantes et permettez …" at bounding box center [189, 153] width 189 height 14
click at [92, 142] on input "d. Implémentez la fonctionnalité en utilisant les données existantes et permett…" at bounding box center [92, 140] width 0 height 4
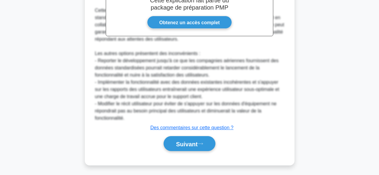
scroll to position [317, 0]
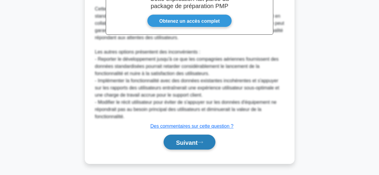
click at [192, 145] on font "Suivant" at bounding box center [187, 142] width 22 height 7
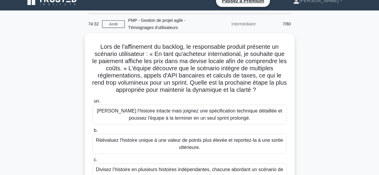
scroll to position [8, 0]
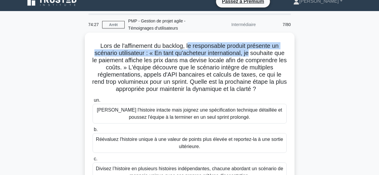
drag, startPoint x: 187, startPoint y: 48, endPoint x: 248, endPoint y: 51, distance: 61.1
click at [248, 51] on font "Lors de l'affinement du backlog, le responsable produit présente un scénario ut…" at bounding box center [189, 67] width 194 height 50
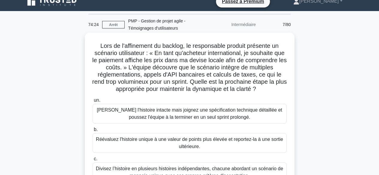
click at [255, 55] on font "Lors de l'affinement du backlog, le responsable produit présente un scénario ut…" at bounding box center [189, 67] width 194 height 50
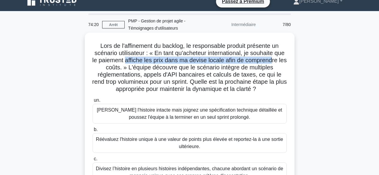
drag, startPoint x: 130, startPoint y: 60, endPoint x: 277, endPoint y: 61, distance: 147.5
click at [277, 61] on font "Lors de l'affinement du backlog, le responsable produit présente un scénario ut…" at bounding box center [189, 67] width 194 height 50
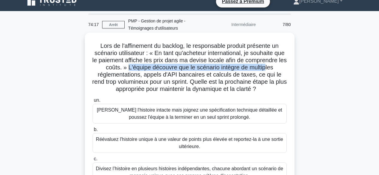
drag, startPoint x: 132, startPoint y: 67, endPoint x: 271, endPoint y: 68, distance: 139.4
click at [271, 68] on font "Lors de l'affinement du backlog, le responsable produit présente un scénario ut…" at bounding box center [189, 67] width 194 height 50
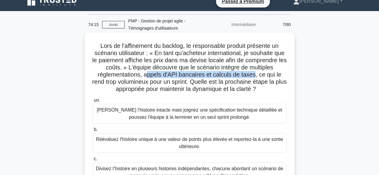
drag, startPoint x: 148, startPoint y: 77, endPoint x: 256, endPoint y: 77, distance: 107.4
click at [256, 77] on font "Lors de l'affinement du backlog, le responsable produit présente un scénario ut…" at bounding box center [189, 67] width 194 height 50
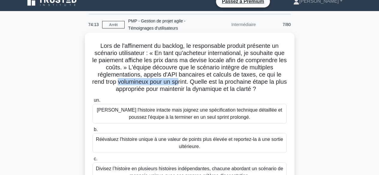
drag, startPoint x: 122, startPoint y: 83, endPoint x: 184, endPoint y: 83, distance: 62.2
click at [184, 83] on font "Lors de l'affinement du backlog, le responsable produit présente un scénario ut…" at bounding box center [189, 67] width 194 height 50
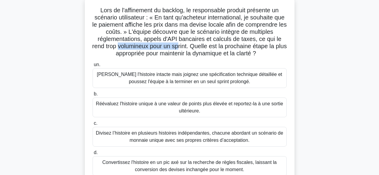
scroll to position [49, 0]
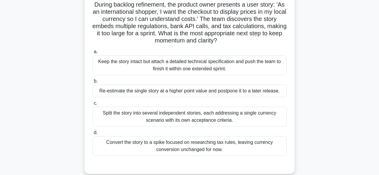
click at [239, 117] on div "Split the story into several independent stories, each addressing a single curr…" at bounding box center [189, 117] width 194 height 20
click at [92, 105] on input "c. Split the story into several independent stories, each addressing a single c…" at bounding box center [92, 103] width 0 height 4
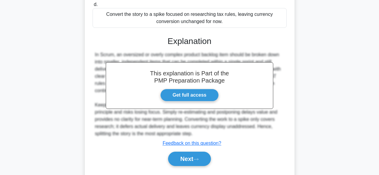
scroll to position [191, 0]
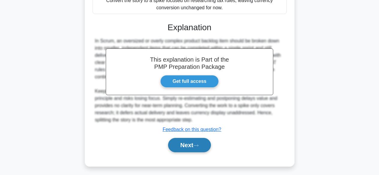
click at [183, 148] on button "Next" at bounding box center [189, 145] width 43 height 14
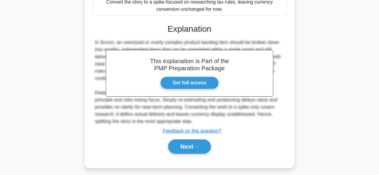
scroll to position [148, 0]
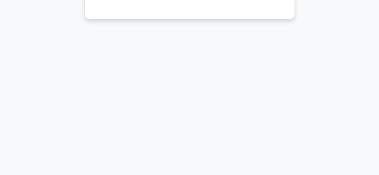
click at [349, 78] on div "73:20 Stop PMP - Agile Project Management - User Stories Intermediate 8/80 As a…" at bounding box center [189, 22] width 341 height 299
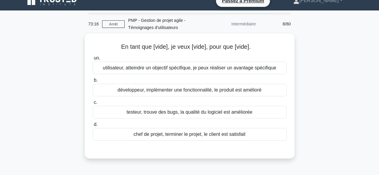
scroll to position [5, 0]
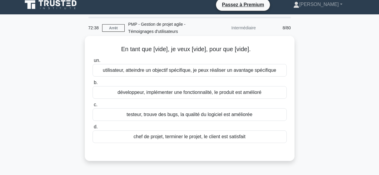
click at [227, 138] on font "chef de projet, terminer le projet, le client est satisfait" at bounding box center [189, 136] width 112 height 5
click at [92, 129] on input "d. chef de projet, terminer le projet, le client est satisfait" at bounding box center [92, 127] width 0 height 4
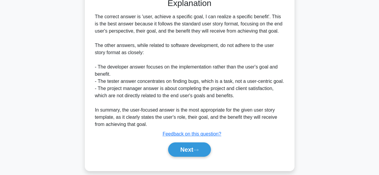
scroll to position [166, 0]
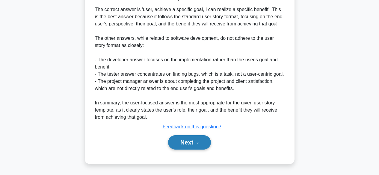
click at [197, 143] on icon at bounding box center [195, 142] width 5 height 3
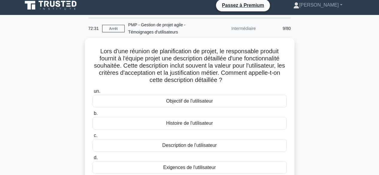
scroll to position [4, 0]
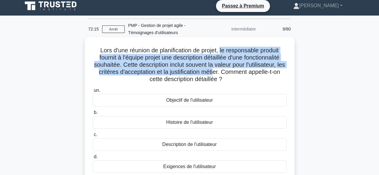
drag, startPoint x: 221, startPoint y: 51, endPoint x: 222, endPoint y: 72, distance: 21.6
click at [222, 72] on font "Lors d'une réunion de planification de projet, le responsable produit fournit à…" at bounding box center [189, 64] width 191 height 35
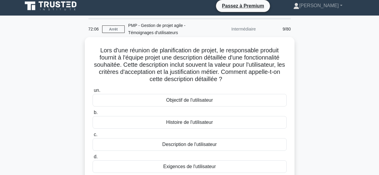
click at [214, 123] on div "Histoire de l'utilisateur" at bounding box center [189, 122] width 194 height 13
click at [92, 115] on input "b. Histoire de l'utilisateur" at bounding box center [92, 113] width 0 height 4
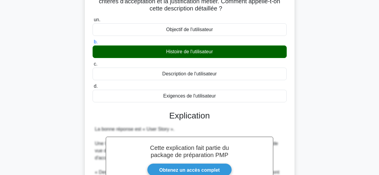
scroll to position [152, 0]
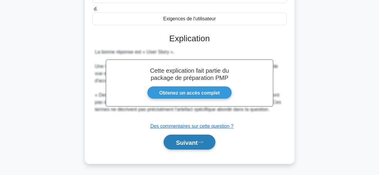
click at [192, 141] on font "Suivant" at bounding box center [187, 142] width 22 height 7
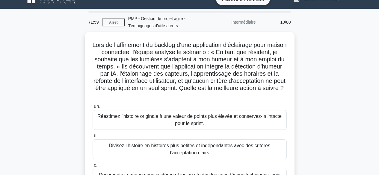
scroll to position [10, 0]
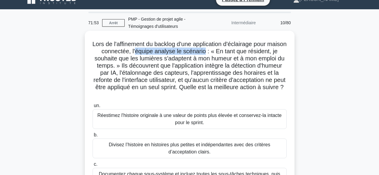
drag, startPoint x: 149, startPoint y: 50, endPoint x: 218, endPoint y: 50, distance: 68.8
click at [218, 50] on font "Lors de l'affinement du backlog d'une application d'éclairage pour maison conne…" at bounding box center [189, 66] width 194 height 50
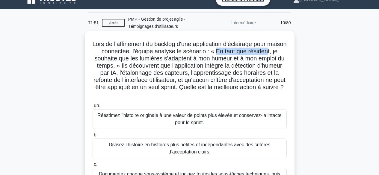
drag, startPoint x: 230, startPoint y: 49, endPoint x: 282, endPoint y: 50, distance: 52.7
click at [282, 50] on font "Lors de l'affinement du backlog d'une application d'éclairage pour maison conne…" at bounding box center [189, 66] width 194 height 50
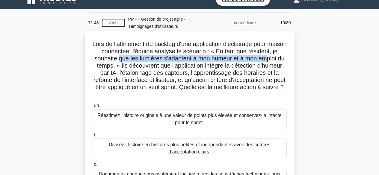
drag, startPoint x: 125, startPoint y: 59, endPoint x: 273, endPoint y: 60, distance: 147.8
click at [273, 60] on font "Lors de l'affinement du backlog d'une application d'éclairage pour maison conne…" at bounding box center [189, 66] width 194 height 50
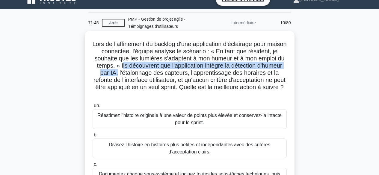
drag, startPoint x: 138, startPoint y: 66, endPoint x: 149, endPoint y: 72, distance: 12.3
click at [149, 72] on font "Lors de l'affinement du backlog d'une application d'éclairage pour maison conne…" at bounding box center [189, 66] width 194 height 50
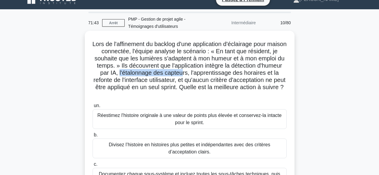
drag, startPoint x: 151, startPoint y: 70, endPoint x: 215, endPoint y: 72, distance: 63.5
click at [215, 72] on font "Lors de l'affinement du backlog d'une application d'éclairage pour maison conne…" at bounding box center [189, 66] width 194 height 50
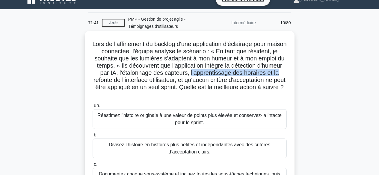
drag, startPoint x: 223, startPoint y: 73, endPoint x: 135, endPoint y: 78, distance: 88.1
click at [135, 78] on font "Lors de l'affinement du backlog d'une application d'éclairage pour maison conne…" at bounding box center [189, 66] width 194 height 50
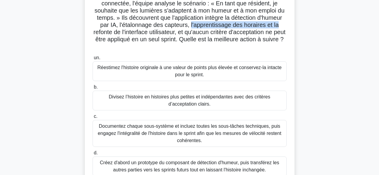
scroll to position [85, 0]
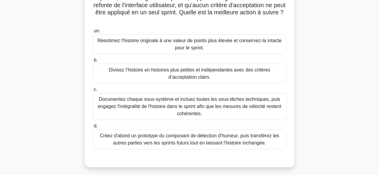
click at [232, 75] on font "Divisez l’histoire en histoires plus petites et indépendantes avec des critères…" at bounding box center [189, 73] width 189 height 14
click at [92, 62] on input "b. Divisez l’histoire en histoires plus petites et indépendantes avec des critè…" at bounding box center [92, 60] width 0 height 4
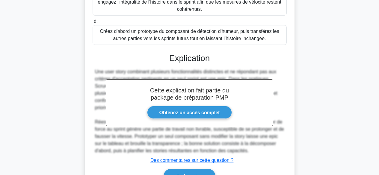
scroll to position [224, 0]
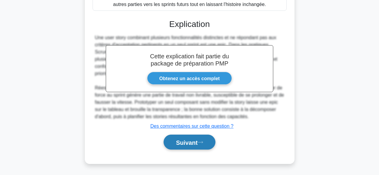
click at [184, 142] on font "Suivant" at bounding box center [187, 142] width 22 height 7
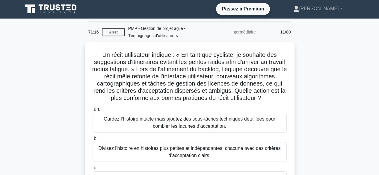
scroll to position [0, 0]
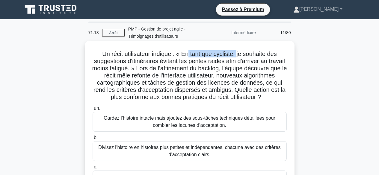
drag, startPoint x: 189, startPoint y: 54, endPoint x: 237, endPoint y: 54, distance: 48.2
click at [237, 54] on font "Un récit utilisateur indique : « En tant que cycliste, je souhaite des suggesti…" at bounding box center [189, 76] width 194 height 50
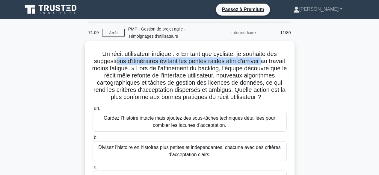
drag, startPoint x: 124, startPoint y: 61, endPoint x: 271, endPoint y: 63, distance: 146.9
click at [271, 63] on font "Un récit utilisateur indique : « En tant que cycliste, je souhaite des suggesti…" at bounding box center [189, 76] width 194 height 50
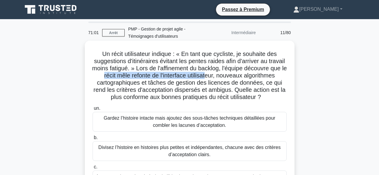
drag, startPoint x: 139, startPoint y: 77, endPoint x: 245, endPoint y: 77, distance: 106.2
click at [245, 77] on font "Un récit utilisateur indique : « En tant que cycliste, je souhaite des suggesti…" at bounding box center [189, 76] width 194 height 50
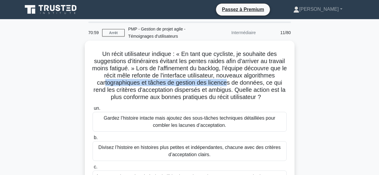
drag, startPoint x: 142, startPoint y: 82, endPoint x: 267, endPoint y: 84, distance: 124.2
click at [267, 84] on font "Un récit utilisateur indique : « En tant que cycliste, je souhaite des suggesti…" at bounding box center [189, 76] width 194 height 50
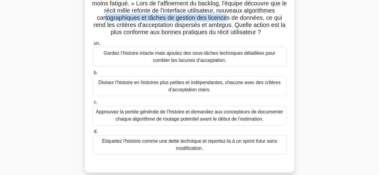
scroll to position [68, 0]
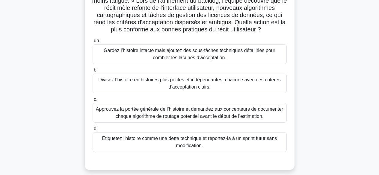
click at [227, 89] on font "Divisez l’histoire en histoires plus petites et indépendantes, chacune avec des…" at bounding box center [189, 83] width 182 height 12
click at [92, 72] on input "b. Divisez l’histoire en histoires plus petites et indépendantes, chacune avec …" at bounding box center [92, 70] width 0 height 4
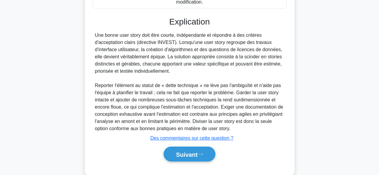
scroll to position [231, 0]
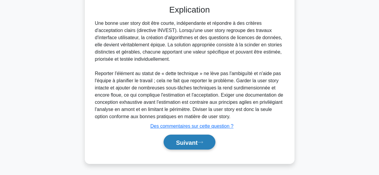
click at [201, 141] on icon at bounding box center [199, 142] width 5 height 3
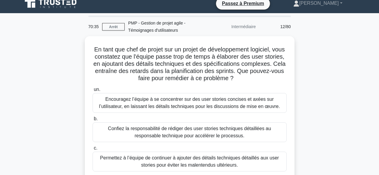
scroll to position [5, 0]
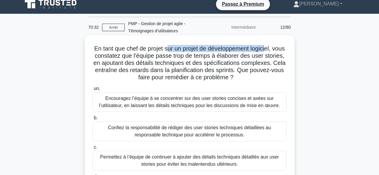
drag, startPoint x: 174, startPoint y: 48, endPoint x: 275, endPoint y: 51, distance: 101.8
click at [275, 51] on font "En tant que chef de projet sur un projet de développement logiciel, vous consta…" at bounding box center [189, 62] width 192 height 35
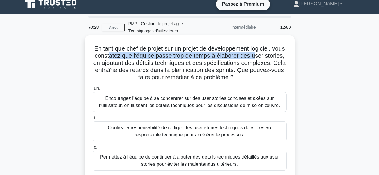
drag, startPoint x: 132, startPoint y: 57, endPoint x: 274, endPoint y: 57, distance: 141.5
click at [274, 57] on font "En tant que chef de projet sur un projet de développement logiciel, vous consta…" at bounding box center [189, 62] width 192 height 35
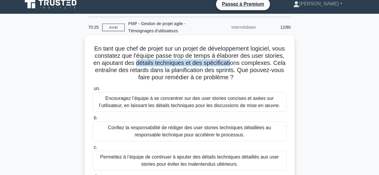
drag, startPoint x: 170, startPoint y: 63, endPoint x: 263, endPoint y: 62, distance: 92.5
click at [265, 62] on font "En tant que chef de projet sur un projet de développement logiciel, vous consta…" at bounding box center [189, 62] width 192 height 35
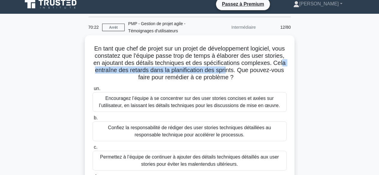
drag, startPoint x: 137, startPoint y: 71, endPoint x: 274, endPoint y: 69, distance: 137.4
click at [274, 69] on font "En tant que chef de projet sur un projet de développement logiciel, vous consta…" at bounding box center [189, 62] width 192 height 35
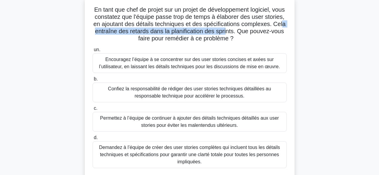
scroll to position [48, 0]
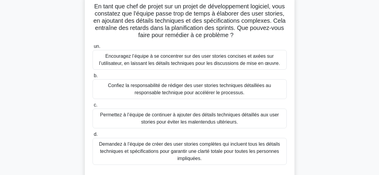
click at [212, 60] on font "Encouragez l’équipe à se concentrer sur des user stories concises et axées sur …" at bounding box center [189, 60] width 181 height 12
click at [92, 48] on input "un. Encouragez l’équipe à se concentrer sur des user stories concises et axées …" at bounding box center [92, 47] width 0 height 4
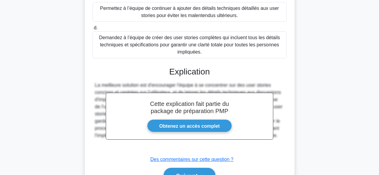
scroll to position [188, 0]
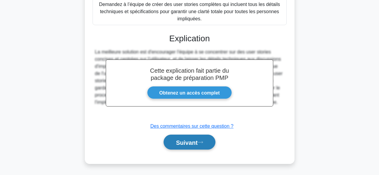
click at [197, 142] on font "Suivant" at bounding box center [187, 142] width 22 height 7
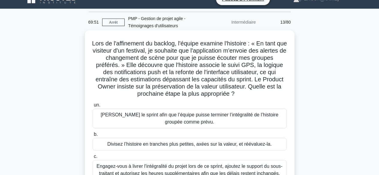
scroll to position [10, 0]
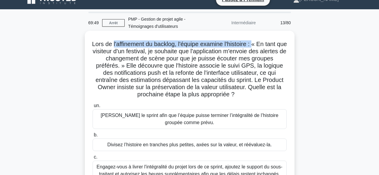
drag, startPoint x: 116, startPoint y: 43, endPoint x: 260, endPoint y: 46, distance: 144.2
click at [260, 46] on font "Lors de l'affinement du backlog, l'équipe examine l'histoire : « En tant que vi…" at bounding box center [189, 69] width 194 height 57
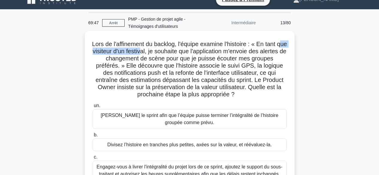
drag, startPoint x: 101, startPoint y: 51, endPoint x: 176, endPoint y: 56, distance: 75.0
click at [159, 51] on font "Lors de l'affinement du backlog, l'équipe examine l'histoire : « En tant que vi…" at bounding box center [189, 69] width 194 height 57
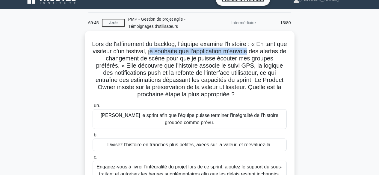
drag, startPoint x: 168, startPoint y: 52, endPoint x: 268, endPoint y: 54, distance: 100.2
click at [268, 54] on font "Lors de l'affinement du backlog, l'équipe examine l'histoire : « En tant que vi…" at bounding box center [189, 69] width 194 height 57
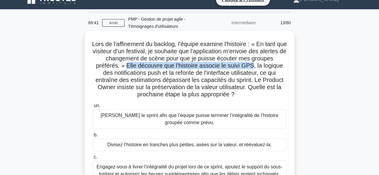
drag, startPoint x: 150, startPoint y: 64, endPoint x: 274, endPoint y: 65, distance: 124.8
click at [274, 65] on font "Lors de l'affinement du backlog, l'équipe examine l'histoire : « En tant que vi…" at bounding box center [189, 69] width 194 height 57
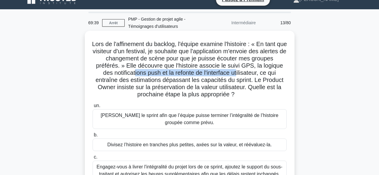
drag, startPoint x: 150, startPoint y: 74, endPoint x: 255, endPoint y: 74, distance: 105.0
click at [255, 74] on font "Lors de l'affinement du backlog, l'équipe examine l'histoire : « En tant que vi…" at bounding box center [189, 69] width 194 height 57
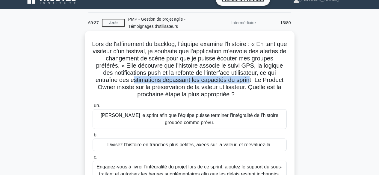
drag, startPoint x: 150, startPoint y: 80, endPoint x: 267, endPoint y: 80, distance: 116.7
click at [267, 80] on font "Lors de l'affinement du backlog, l'équipe examine l'histoire : « En tant que vi…" at bounding box center [189, 69] width 194 height 57
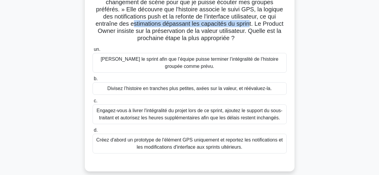
scroll to position [86, 0]
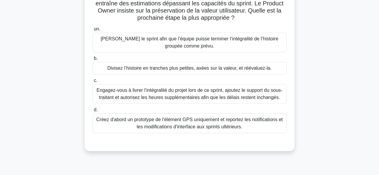
click at [226, 70] on font "Divisez l’histoire en tranches plus petites, axées sur la valeur, et réévaluez-…" at bounding box center [189, 68] width 164 height 5
click at [92, 60] on input "b. Divisez l’histoire en tranches plus petites, axées sur la valeur, et réévalu…" at bounding box center [92, 59] width 0 height 4
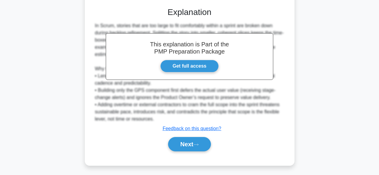
scroll to position [223, 0]
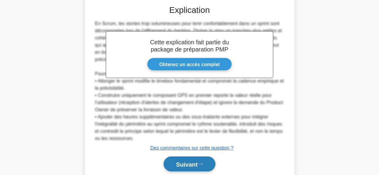
click at [189, 161] on font "Suivant" at bounding box center [187, 164] width 22 height 7
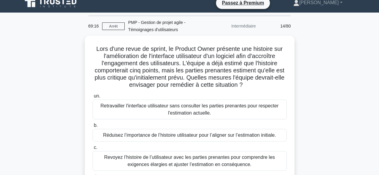
scroll to position [3, 0]
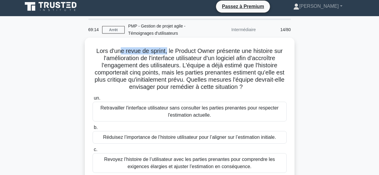
drag, startPoint x: 119, startPoint y: 49, endPoint x: 167, endPoint y: 53, distance: 48.0
click at [167, 53] on font "Lors d'une revue de sprint, le Product Owner présente une histoire sur l'amélio…" at bounding box center [190, 69] width 190 height 42
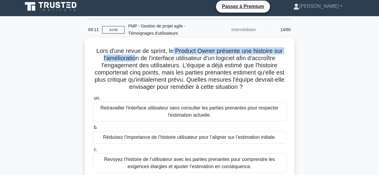
drag, startPoint x: 172, startPoint y: 50, endPoint x: 134, endPoint y: 56, distance: 38.2
click at [134, 56] on font "Lors d'une revue de sprint, le Product Owner présente une histoire sur l'amélio…" at bounding box center [190, 69] width 190 height 42
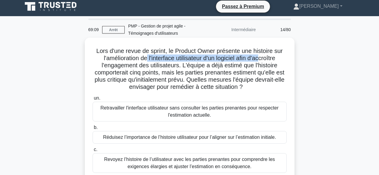
drag, startPoint x: 145, startPoint y: 56, endPoint x: 262, endPoint y: 60, distance: 117.1
click at [262, 60] on font "Lors d'une revue de sprint, le Product Owner présente une histoire sur l'amélio…" at bounding box center [190, 69] width 190 height 42
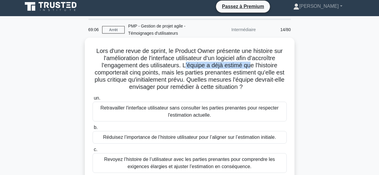
drag, startPoint x: 184, startPoint y: 66, endPoint x: 250, endPoint y: 66, distance: 66.4
click at [250, 66] on font "Lors d'une revue de sprint, le Product Owner présente une histoire sur l'amélio…" at bounding box center [190, 69] width 190 height 42
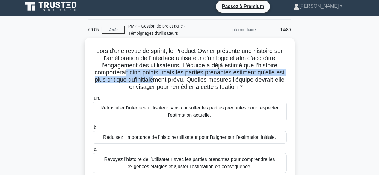
drag, startPoint x: 130, startPoint y: 74, endPoint x: 176, endPoint y: 77, distance: 45.6
click at [176, 77] on font "Lors d'une revue de sprint, le Product Owner présente une histoire sur l'amélio…" at bounding box center [190, 69] width 190 height 42
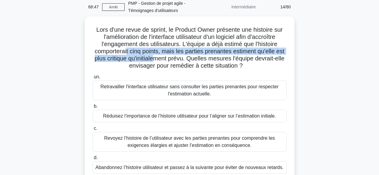
scroll to position [39, 0]
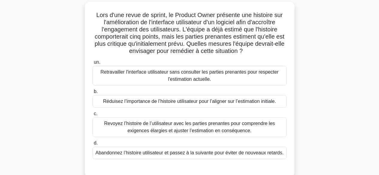
click at [243, 126] on font "Revoyez l’histoire de l’utilisateur avec les parties prenantes pour comprendre …" at bounding box center [189, 127] width 171 height 12
click at [92, 116] on input "c. Revoyez l’histoire de l’utilisateur avec les parties prenantes pour comprend…" at bounding box center [92, 114] width 0 height 4
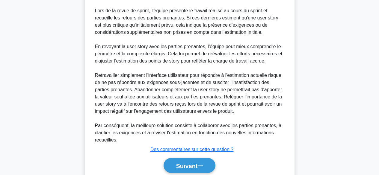
scroll to position [267, 0]
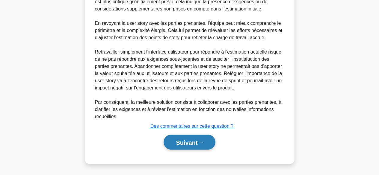
click at [196, 140] on font "Suivant" at bounding box center [187, 142] width 22 height 7
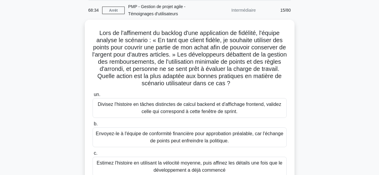
scroll to position [12, 0]
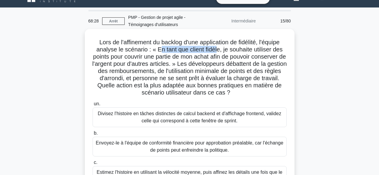
drag, startPoint x: 157, startPoint y: 49, endPoint x: 217, endPoint y: 50, distance: 59.9
click at [217, 50] on font "Lors de l'affinement du backlog d'une application de fidélité, l'équipe analyse…" at bounding box center [189, 67] width 194 height 57
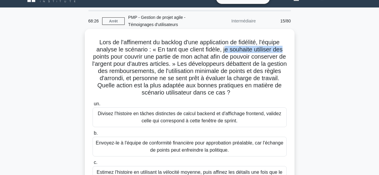
drag, startPoint x: 224, startPoint y: 50, endPoint x: 293, endPoint y: 49, distance: 69.4
click at [293, 49] on div "Lors de l'affinement du backlog d'une application de fidélité, l'équipe analyse…" at bounding box center [189, 131] width 209 height 204
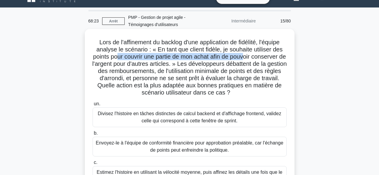
drag, startPoint x: 118, startPoint y: 57, endPoint x: 250, endPoint y: 57, distance: 131.7
click at [250, 57] on font "Lors de l'affinement du backlog d'une application de fidélité, l'équipe analyse…" at bounding box center [189, 67] width 194 height 57
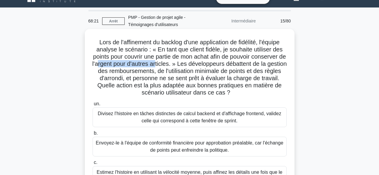
drag, startPoint x: 111, startPoint y: 64, endPoint x: 171, endPoint y: 65, distance: 59.3
click at [171, 65] on font "Lors de l'affinement du backlog d'une application de fidélité, l'équipe analyse…" at bounding box center [189, 67] width 194 height 57
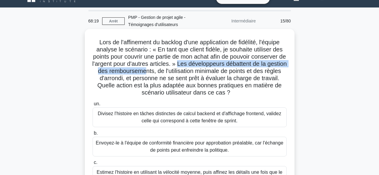
drag, startPoint x: 197, startPoint y: 64, endPoint x: 165, endPoint y: 72, distance: 32.4
click at [165, 72] on font "Lors de l'affinement du backlog d'une application de fidélité, l'équipe analyse…" at bounding box center [189, 67] width 194 height 57
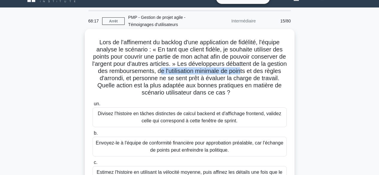
drag, startPoint x: 177, startPoint y: 71, endPoint x: 263, endPoint y: 72, distance: 85.6
click at [263, 72] on font "Lors de l'affinement du backlog d'une application de fidélité, l'équipe analyse…" at bounding box center [189, 67] width 194 height 57
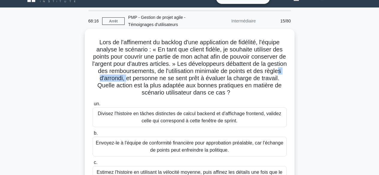
drag, startPoint x: 112, startPoint y: 79, endPoint x: 144, endPoint y: 79, distance: 32.6
click at [144, 79] on font "Lors de l'affinement du backlog d'une application de fidélité, l'équipe analyse…" at bounding box center [189, 67] width 194 height 57
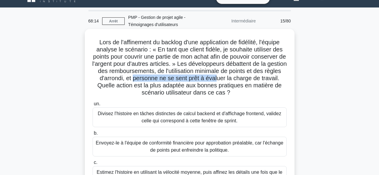
drag, startPoint x: 152, startPoint y: 79, endPoint x: 238, endPoint y: 79, distance: 85.6
click at [238, 79] on font "Lors de l'affinement du backlog d'une application de fidélité, l'équipe analyse…" at bounding box center [189, 67] width 194 height 57
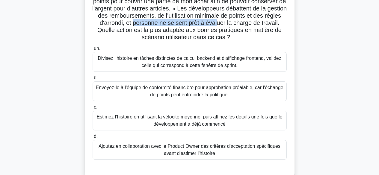
scroll to position [72, 0]
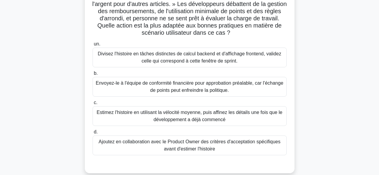
click at [185, 58] on font "Divisez l'histoire en tâches distinctes de calcul backend et d'affichage fronte…" at bounding box center [189, 57] width 189 height 14
click at [92, 46] on input "un. Divisez l'histoire en tâches distinctes de calcul backend et d'affichage fr…" at bounding box center [92, 44] width 0 height 4
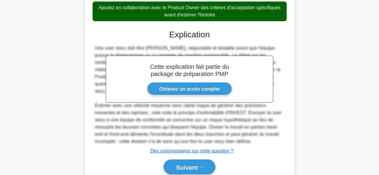
scroll to position [232, 0]
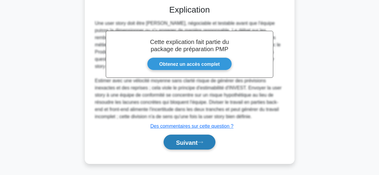
click at [188, 140] on font "Suivant" at bounding box center [187, 142] width 22 height 7
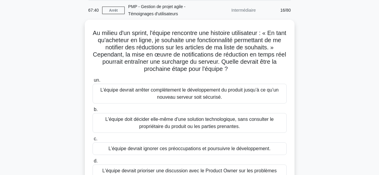
scroll to position [19, 0]
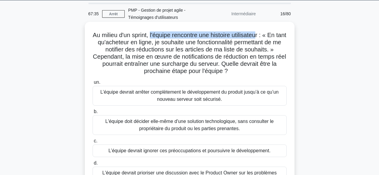
drag, startPoint x: 156, startPoint y: 35, endPoint x: 266, endPoint y: 35, distance: 109.8
click at [266, 35] on font "Au milieu d'un sprint, l'équipe rencontre une histoire utilisateur : « En tant …" at bounding box center [189, 53] width 193 height 42
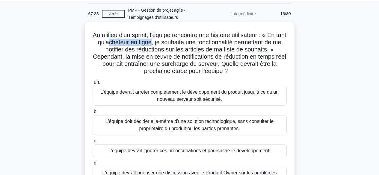
drag, startPoint x: 116, startPoint y: 42, endPoint x: 161, endPoint y: 43, distance: 44.9
click at [161, 43] on font "Au milieu d'un sprint, l'équipe rencontre une histoire utilisateur : « En tant …" at bounding box center [189, 53] width 193 height 42
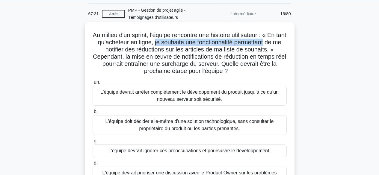
drag, startPoint x: 165, startPoint y: 40, endPoint x: 277, endPoint y: 43, distance: 111.9
click at [277, 43] on font "Au milieu d'un sprint, l'équipe rencontre une histoire utilisateur : « En tant …" at bounding box center [189, 53] width 193 height 42
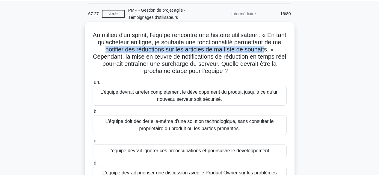
drag, startPoint x: 110, startPoint y: 51, endPoint x: 271, endPoint y: 50, distance: 161.9
click at [271, 50] on font "Au milieu d'un sprint, l'équipe rencontre une histoire utilisateur : « En tant …" at bounding box center [189, 53] width 193 height 42
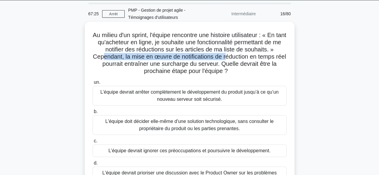
drag, startPoint x: 108, startPoint y: 59, endPoint x: 232, endPoint y: 60, distance: 123.6
click at [232, 60] on font "Au milieu d'un sprint, l'équipe rencontre une histoire utilisateur : « En tant …" at bounding box center [189, 53] width 193 height 42
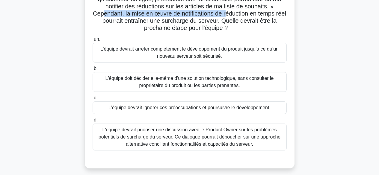
scroll to position [67, 0]
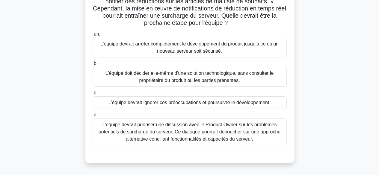
click at [228, 133] on font "L'équipe devrait prioriser une discussion avec le Product Owner sur les problèm…" at bounding box center [189, 131] width 182 height 19
click at [92, 117] on input "d. L'équipe devrait prioriser une discussion avec le Product Owner sur les prob…" at bounding box center [92, 115] width 0 height 4
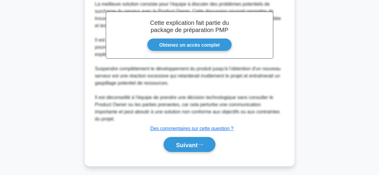
scroll to position [238, 0]
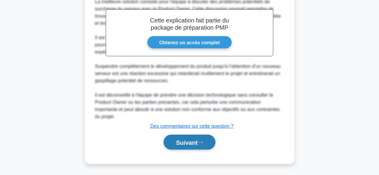
click at [189, 140] on font "Suivant" at bounding box center [187, 142] width 22 height 7
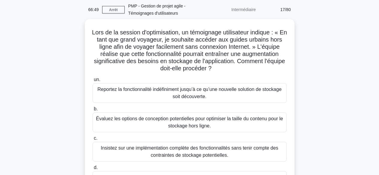
scroll to position [12, 0]
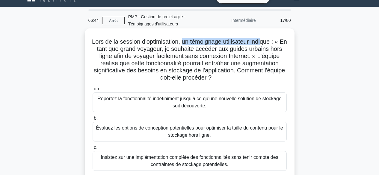
drag, startPoint x: 188, startPoint y: 45, endPoint x: 270, endPoint y: 44, distance: 82.0
click at [270, 44] on font "Lors de la session d'optimisation, un témoignage utilisateur indique : « En tan…" at bounding box center [189, 59] width 195 height 42
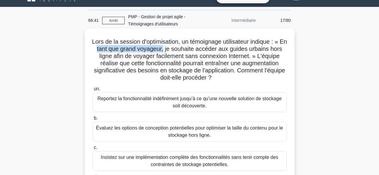
drag, startPoint x: 107, startPoint y: 50, endPoint x: 176, endPoint y: 51, distance: 69.4
click at [176, 51] on font "Lors de la session d'optimisation, un témoignage utilisateur indique : « En tan…" at bounding box center [189, 59] width 195 height 42
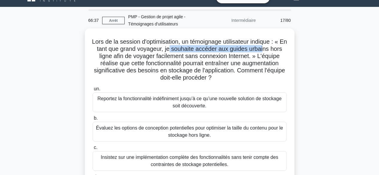
drag, startPoint x: 184, startPoint y: 48, endPoint x: 278, endPoint y: 48, distance: 93.7
click at [278, 48] on font "Lors de la session d'optimisation, un témoignage utilisateur indique : « En tan…" at bounding box center [189, 59] width 195 height 42
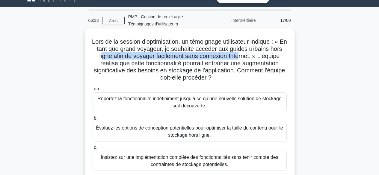
drag, startPoint x: 119, startPoint y: 55, endPoint x: 260, endPoint y: 56, distance: 140.6
click at [260, 56] on font "Lors de la session d'optimisation, un témoignage utilisateur indique : « En tan…" at bounding box center [189, 59] width 195 height 42
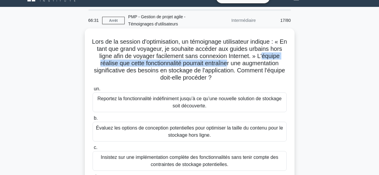
drag, startPoint x: 108, startPoint y: 63, endPoint x: 260, endPoint y: 66, distance: 152.3
click at [260, 66] on font "Lors de la session d'optimisation, un témoignage utilisateur indique : « En tan…" at bounding box center [189, 59] width 195 height 42
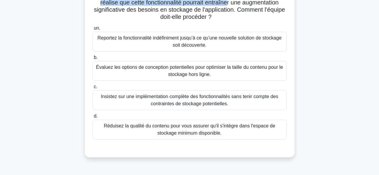
scroll to position [82, 0]
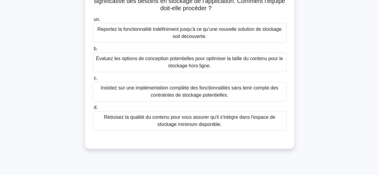
click at [198, 61] on font "Évaluez les options de conception potentielles pour optimiser la taille du cont…" at bounding box center [189, 62] width 187 height 12
click at [92, 51] on input "b. Évaluez les options de conception potentielles pour optimiser la taille du c…" at bounding box center [92, 49] width 0 height 4
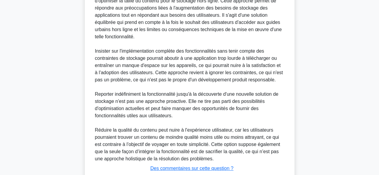
scroll to position [288, 0]
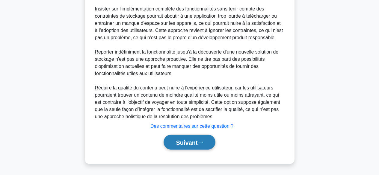
click at [197, 142] on font "Suivant" at bounding box center [187, 142] width 22 height 7
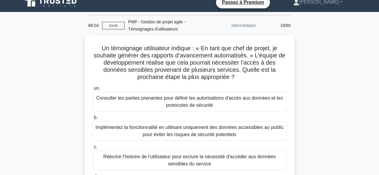
scroll to position [4, 0]
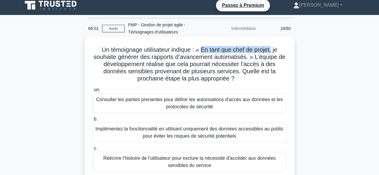
drag, startPoint x: 210, startPoint y: 51, endPoint x: 273, endPoint y: 51, distance: 62.5
click at [273, 51] on font "Un témoignage utilisateur indique : « En tant que chef de projet, je souhaite g…" at bounding box center [189, 63] width 192 height 35
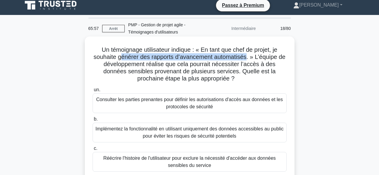
drag, startPoint x: 121, startPoint y: 58, endPoint x: 247, endPoint y: 58, distance: 125.7
click at [247, 58] on font "Un témoignage utilisateur indique : « En tant que chef de projet, je souhaite g…" at bounding box center [189, 63] width 192 height 35
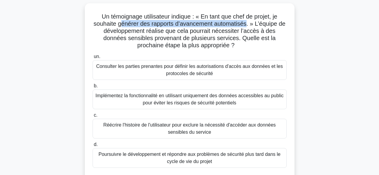
scroll to position [42, 0]
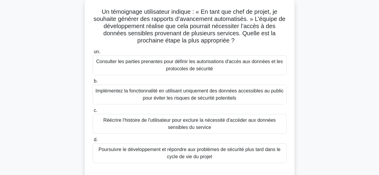
click at [268, 69] on font "Consulter les parties prenantes pour définir les autorisations d'accès aux donn…" at bounding box center [189, 65] width 189 height 14
click at [92, 54] on input "un. Consulter les parties prenantes pour définir les autorisations d'accès aux …" at bounding box center [92, 52] width 0 height 4
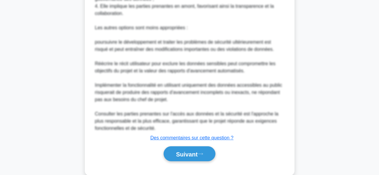
scroll to position [301, 0]
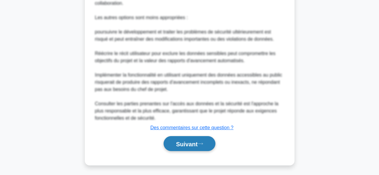
click at [194, 145] on font "Suivant" at bounding box center [187, 144] width 22 height 7
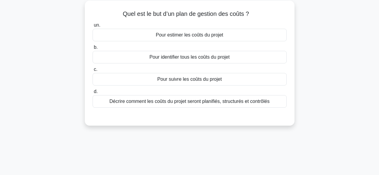
scroll to position [0, 0]
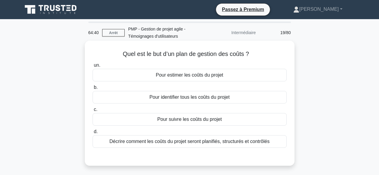
click at [264, 142] on font "Décrire comment les coûts du projet seront planifiés, structurés et contrôlés" at bounding box center [189, 141] width 160 height 5
click at [92, 134] on input "d. Décrire comment les coûts du projet seront planifiés, structurés et contrôlés" at bounding box center [92, 132] width 0 height 4
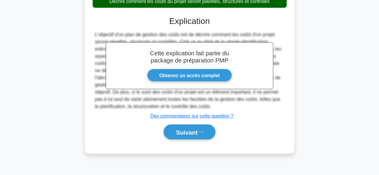
scroll to position [148, 0]
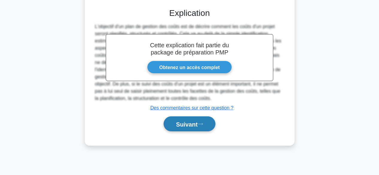
click at [191, 126] on font "Suivant" at bounding box center [187, 124] width 22 height 7
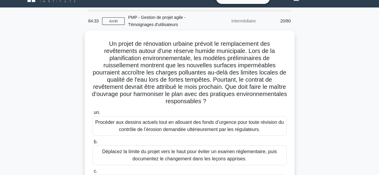
scroll to position [5, 0]
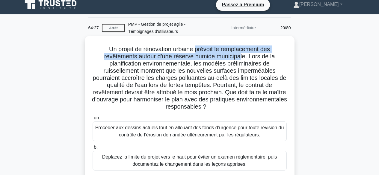
drag, startPoint x: 195, startPoint y: 52, endPoint x: 243, endPoint y: 58, distance: 48.0
click at [243, 58] on font "Un projet de rénovation urbaine prévoit le remplacement des revêtements autour …" at bounding box center [189, 78] width 195 height 64
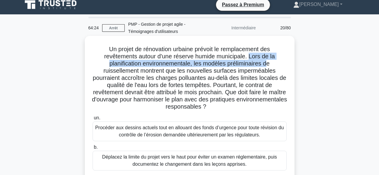
drag, startPoint x: 251, startPoint y: 56, endPoint x: 267, endPoint y: 65, distance: 18.2
click at [267, 65] on font "Un projet de rénovation urbaine prévoit le remplacement des revêtements autour …" at bounding box center [189, 78] width 195 height 64
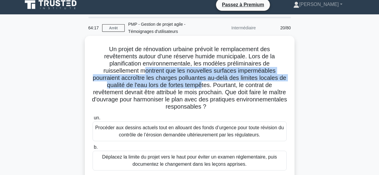
drag, startPoint x: 143, startPoint y: 70, endPoint x: 206, endPoint y: 87, distance: 65.8
click at [206, 87] on font "Un projet de rénovation urbaine prévoit le remplacement des revêtements autour …" at bounding box center [189, 78] width 195 height 64
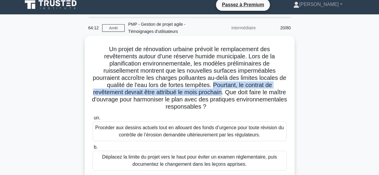
drag, startPoint x: 218, startPoint y: 85, endPoint x: 232, endPoint y: 95, distance: 17.1
click at [232, 95] on font "Un projet de rénovation urbaine prévoit le remplacement des revêtements autour …" at bounding box center [189, 78] width 195 height 64
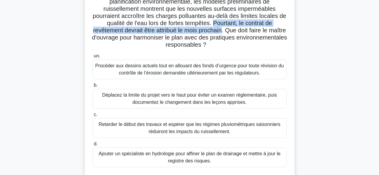
scroll to position [69, 0]
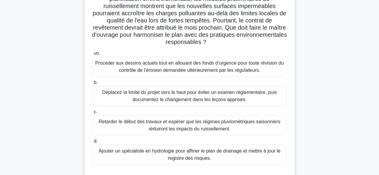
click at [244, 155] on font "Ajouter un spécialiste en hydrologie pour affiner le plan de drainage et mettre…" at bounding box center [189, 155] width 189 height 14
click at [92, 143] on input "d. Ajouter un spécialiste en hydrologie pour affiner le plan de drainage et met…" at bounding box center [92, 141] width 0 height 4
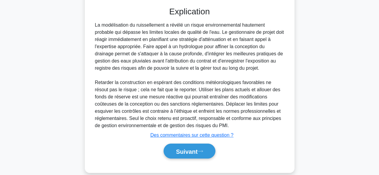
scroll to position [242, 0]
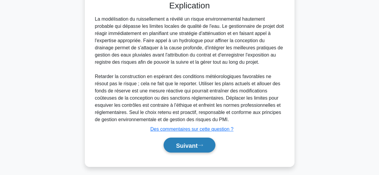
click at [200, 145] on icon at bounding box center [199, 145] width 5 height 3
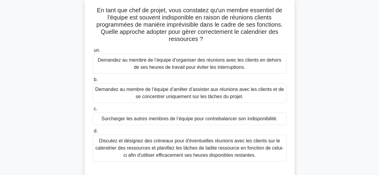
scroll to position [57, 0]
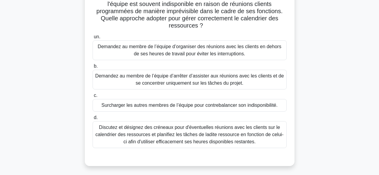
click at [239, 140] on font "Discutez et désignez des créneaux pour d'éventuelles réunions avec les clients …" at bounding box center [189, 134] width 188 height 19
click at [92, 120] on input "d. Discutez et désignez des créneaux pour d'éventuelles réunions avec les clien…" at bounding box center [92, 118] width 0 height 4
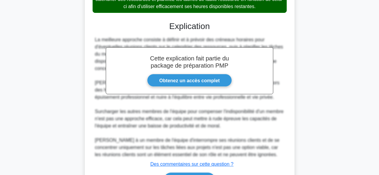
scroll to position [231, 0]
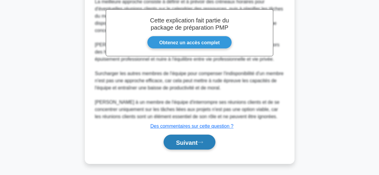
click at [193, 141] on font "Suivant" at bounding box center [187, 142] width 22 height 7
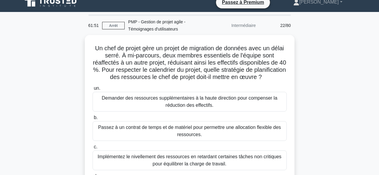
scroll to position [6, 0]
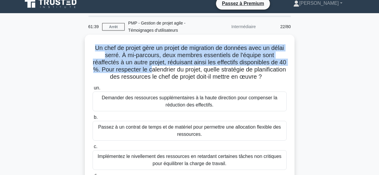
drag, startPoint x: 93, startPoint y: 50, endPoint x: 170, endPoint y: 73, distance: 80.8
click at [170, 73] on font "Un chef de projet gère un projet de migration de données avec un délai serré. À…" at bounding box center [189, 62] width 193 height 35
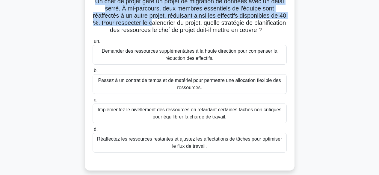
scroll to position [56, 0]
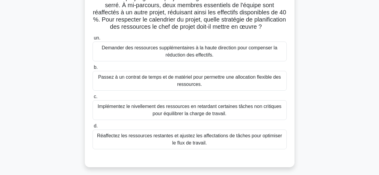
click at [258, 116] on font "Implémentez le nivellement des ressources en retardant certaines tâches non cri…" at bounding box center [190, 110] width 184 height 12
click at [92, 99] on input "c. Implémentez le nivellement des ressources en retardant certaines tâches non …" at bounding box center [92, 97] width 0 height 4
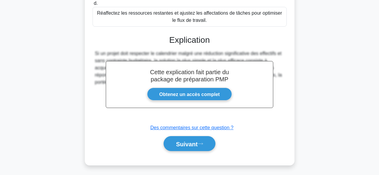
scroll to position [189, 0]
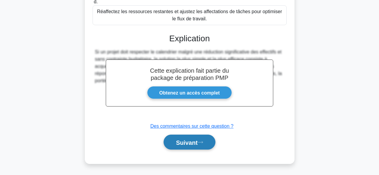
click at [188, 139] on font "Suivant" at bounding box center [187, 142] width 22 height 7
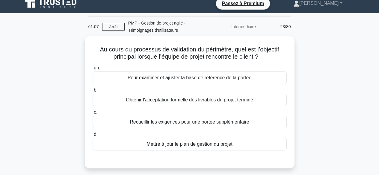
scroll to position [4, 0]
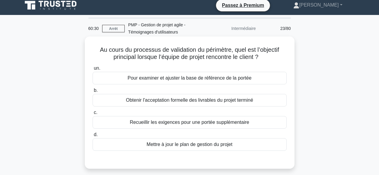
click at [238, 77] on font "Pour examiner et ajuster la base de référence de la portée" at bounding box center [189, 77] width 124 height 5
click at [92, 70] on input "un. Pour examiner et ajuster la base de référence de la portée" at bounding box center [92, 68] width 0 height 4
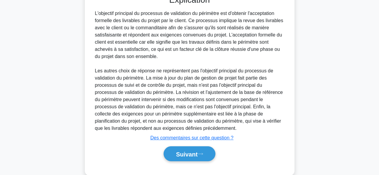
scroll to position [171, 0]
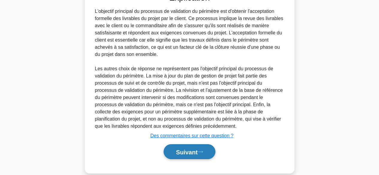
click at [183, 154] on font "Suivant" at bounding box center [187, 152] width 22 height 7
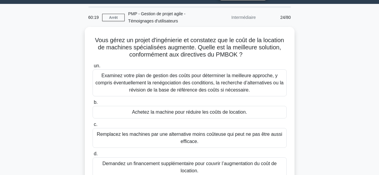
scroll to position [12, 0]
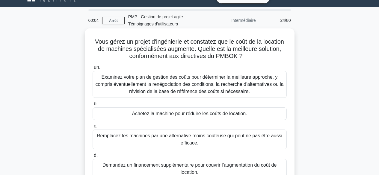
click at [227, 87] on font "Examinez votre plan de gestion des coûts pour déterminer la meilleure approche,…" at bounding box center [189, 84] width 188 height 19
click at [92, 69] on input "un. Examinez votre plan de gestion des coûts pour déterminer la meilleure appro…" at bounding box center [92, 68] width 0 height 4
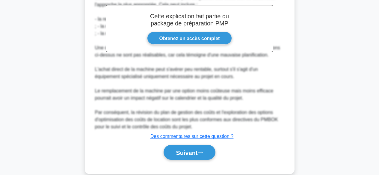
scroll to position [231, 0]
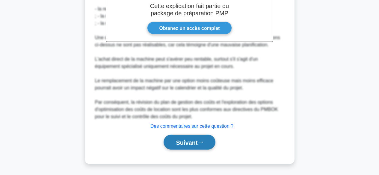
click at [189, 142] on font "Suivant" at bounding box center [187, 142] width 22 height 7
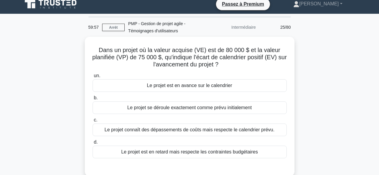
scroll to position [2, 0]
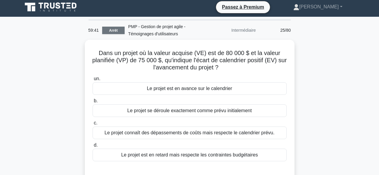
click at [115, 27] on link "Arrêt" at bounding box center [113, 30] width 22 height 7
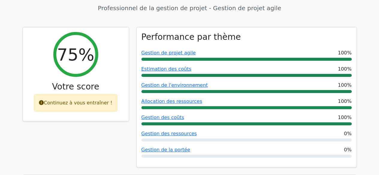
scroll to position [216, 0]
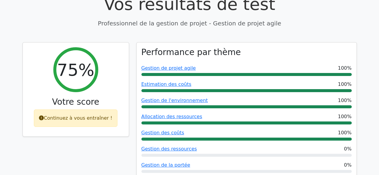
drag, startPoint x: 0, startPoint y: 0, endPoint x: 382, endPoint y: 40, distance: 383.9
